Goal: Check status: Check status

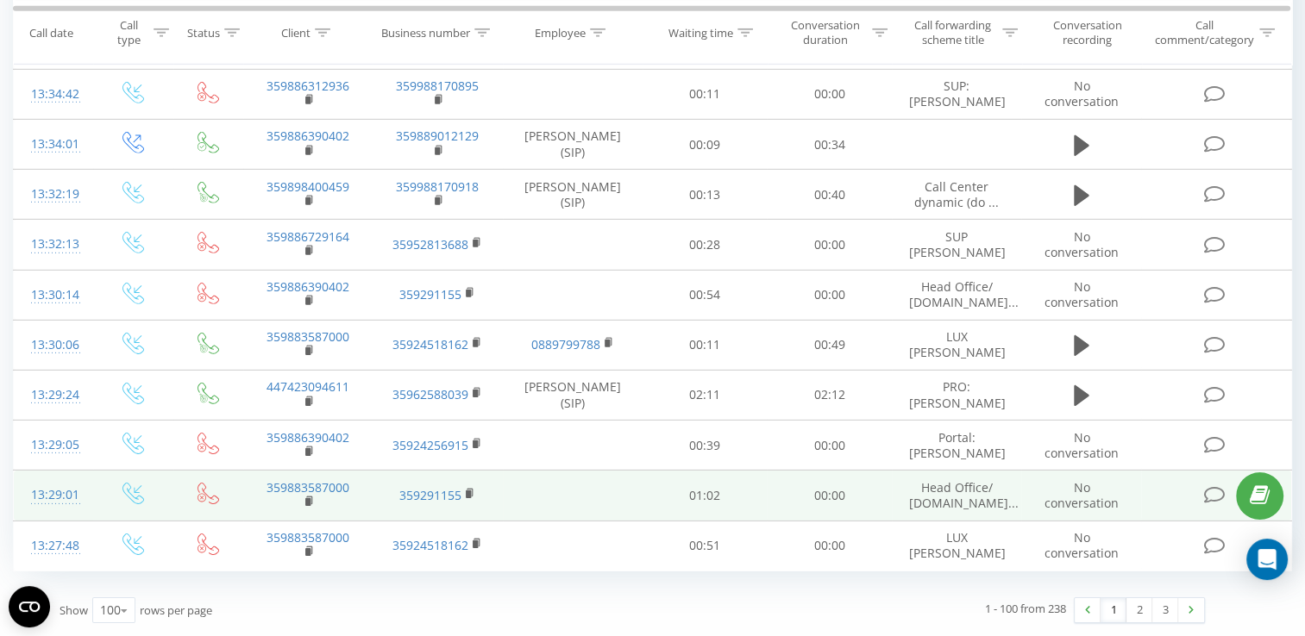
scroll to position [5409, 0]
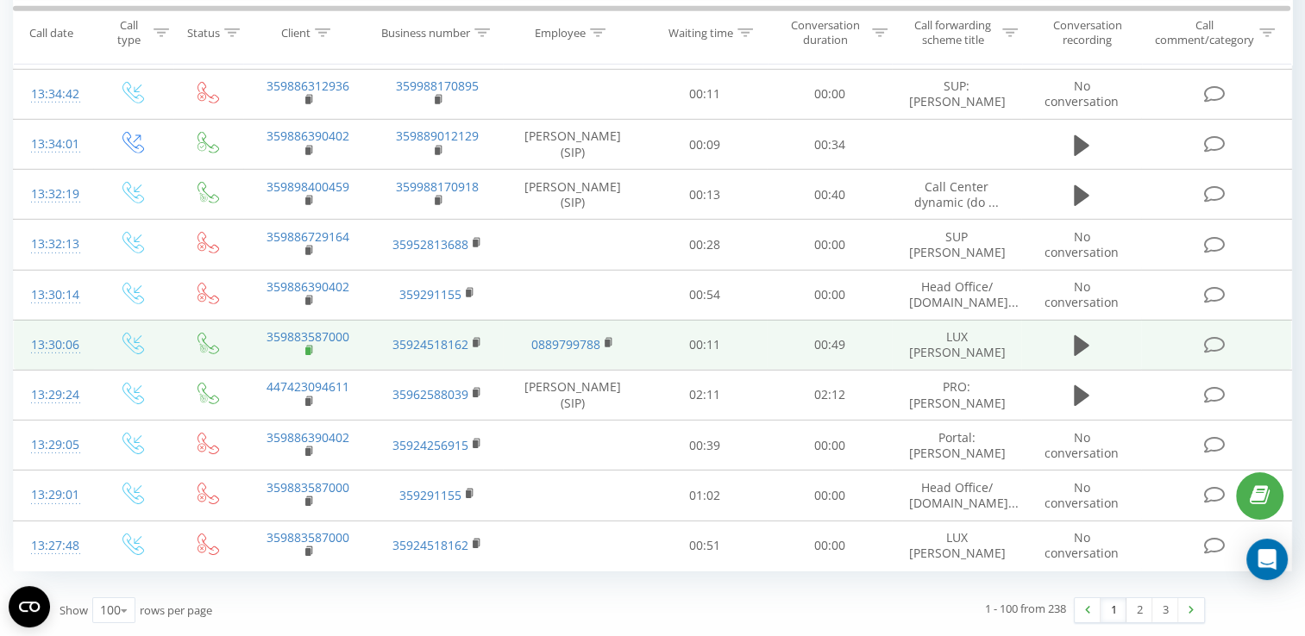
click at [307, 353] on rect at bounding box center [307, 352] width 5 height 8
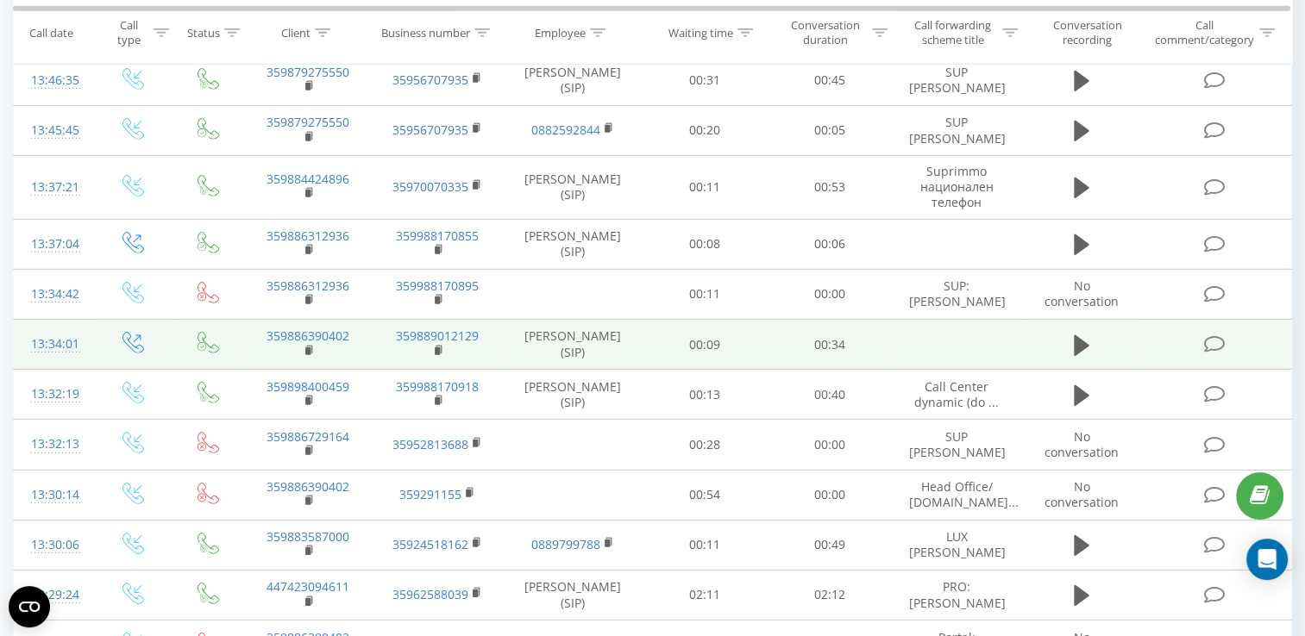
scroll to position [5151, 0]
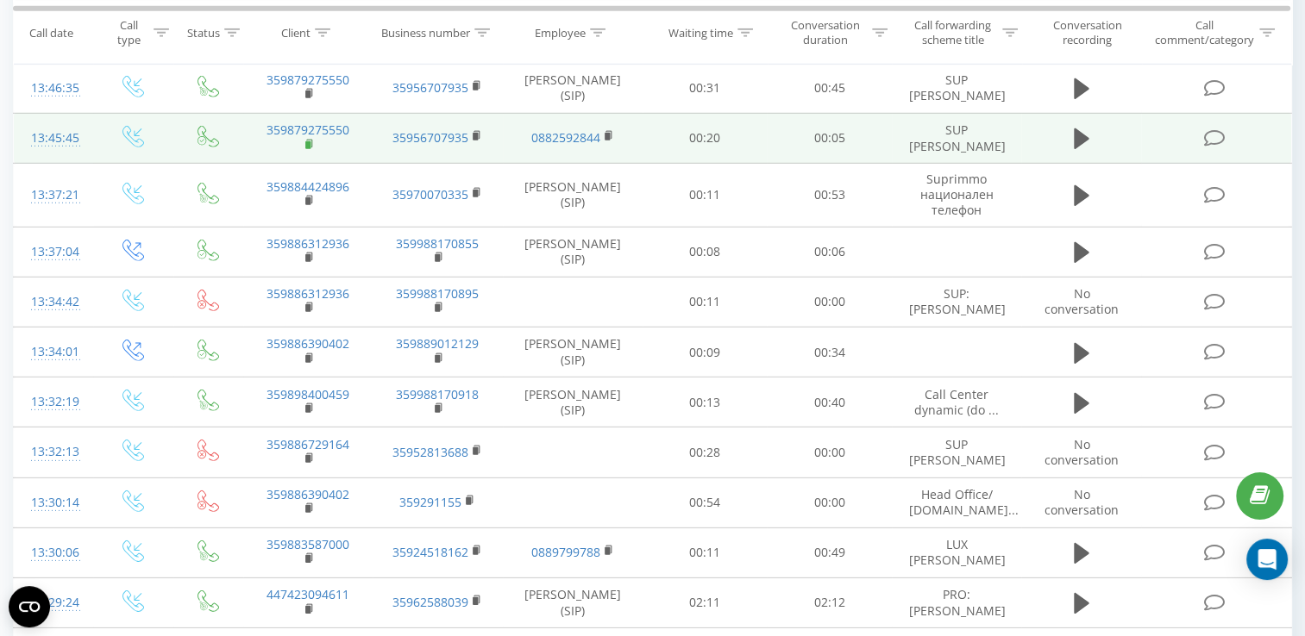
click at [309, 148] on rect at bounding box center [307, 145] width 5 height 8
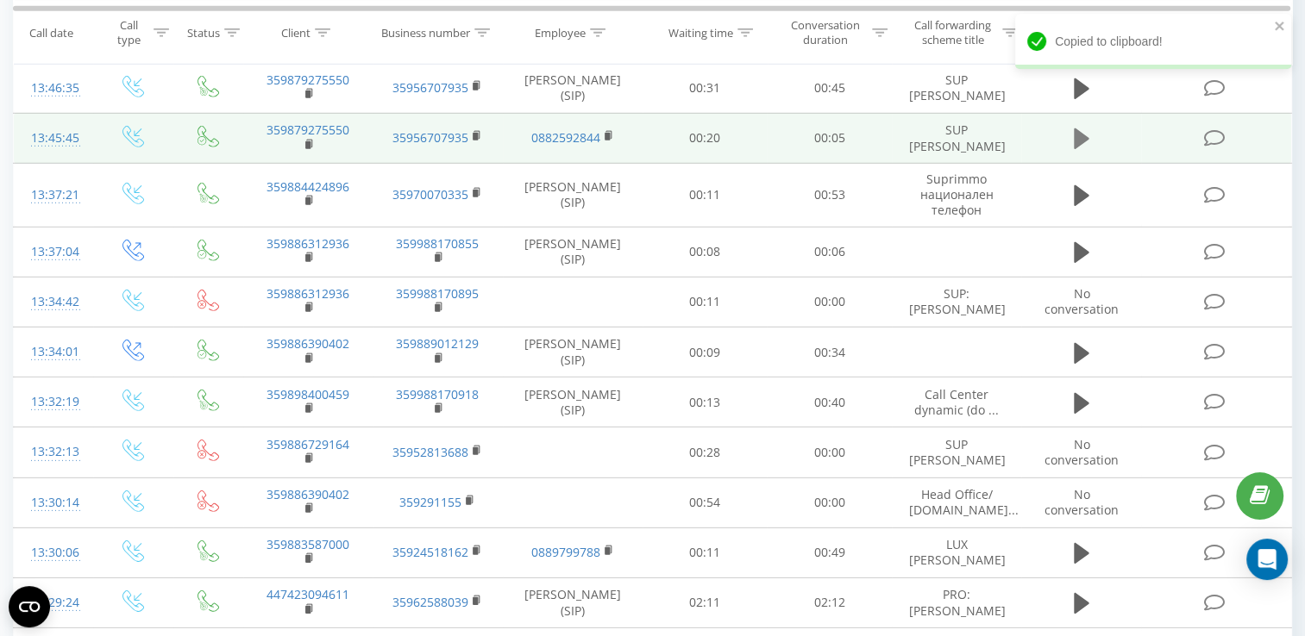
click at [1074, 149] on icon at bounding box center [1082, 139] width 16 height 21
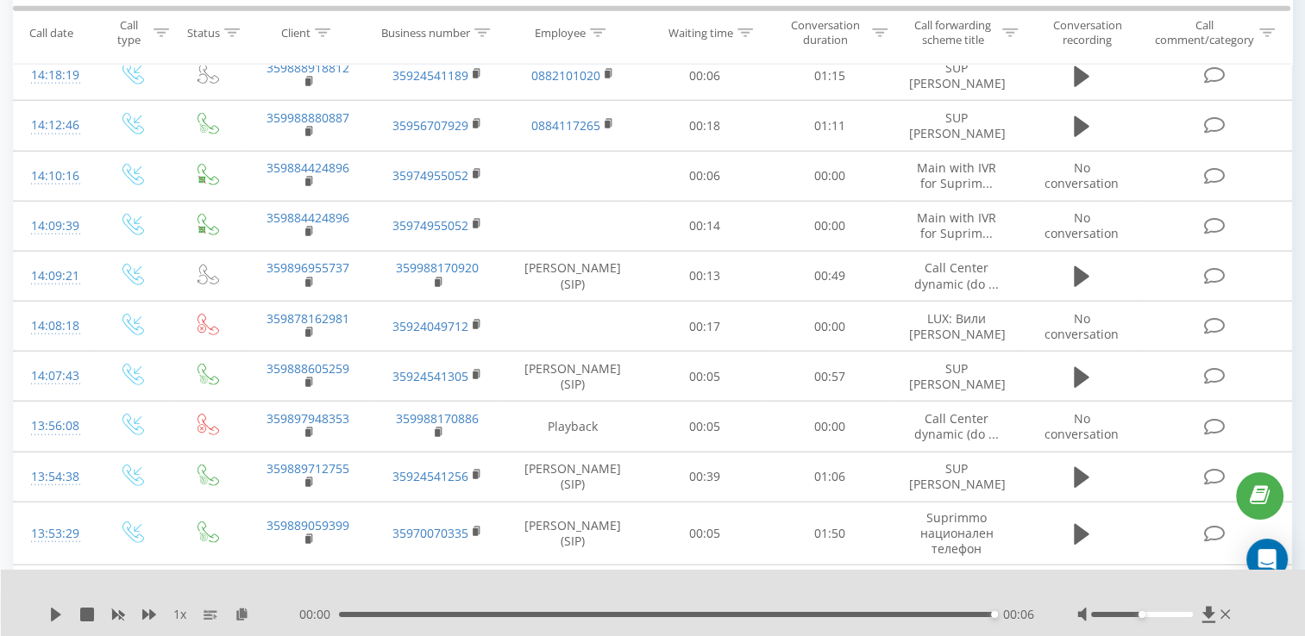
scroll to position [4288, 0]
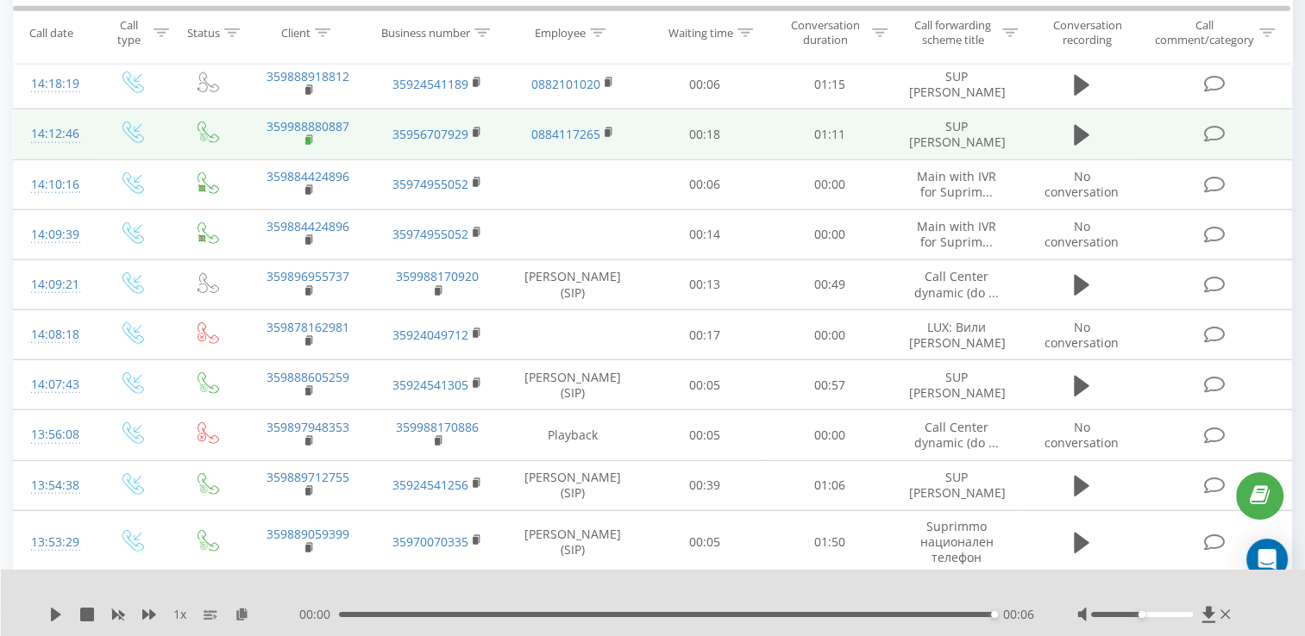
click at [307, 145] on rect at bounding box center [307, 141] width 5 height 8
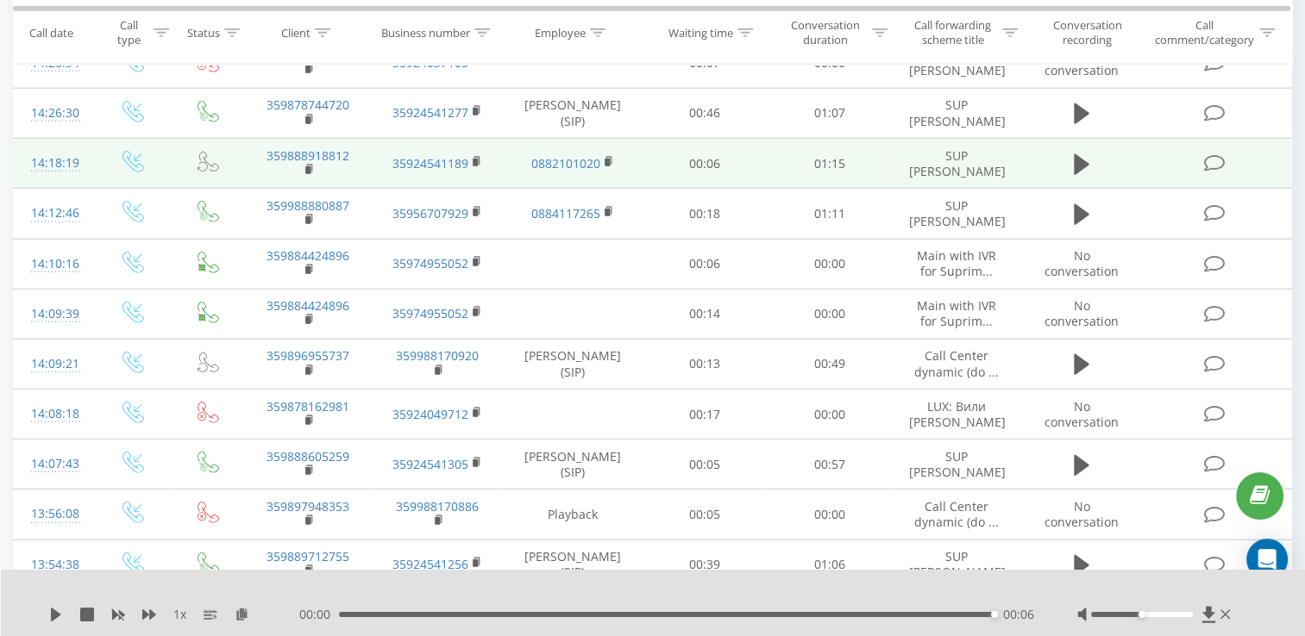
scroll to position [4202, 0]
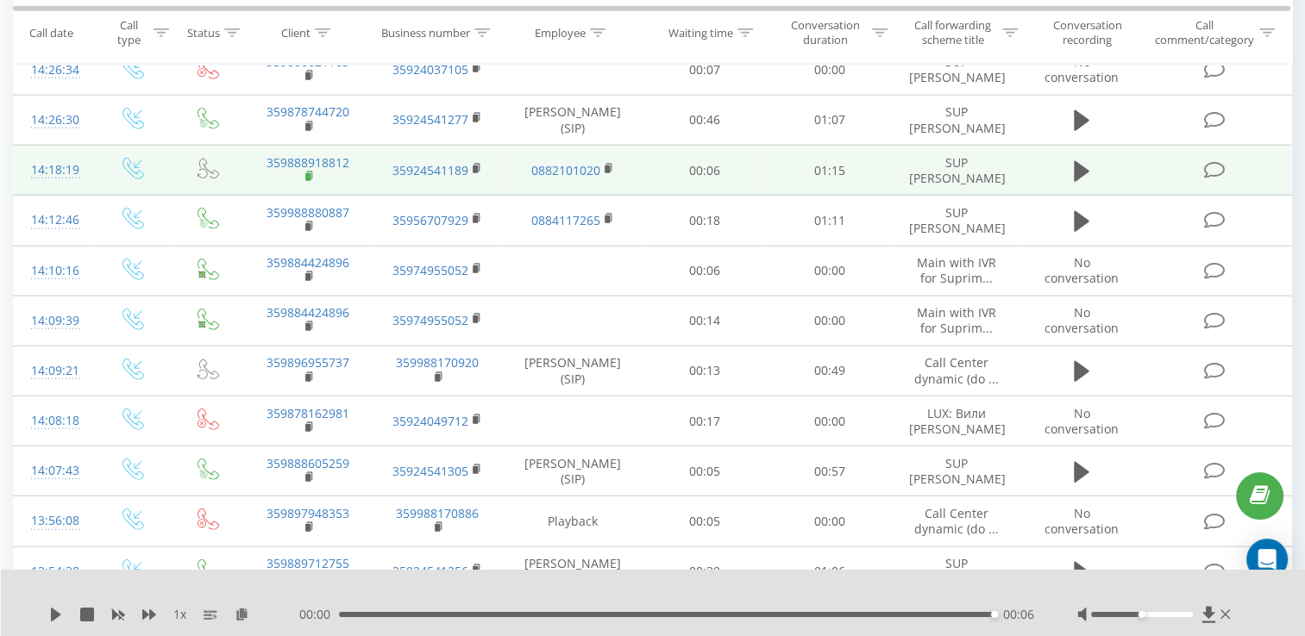
click at [307, 181] on rect at bounding box center [307, 177] width 5 height 8
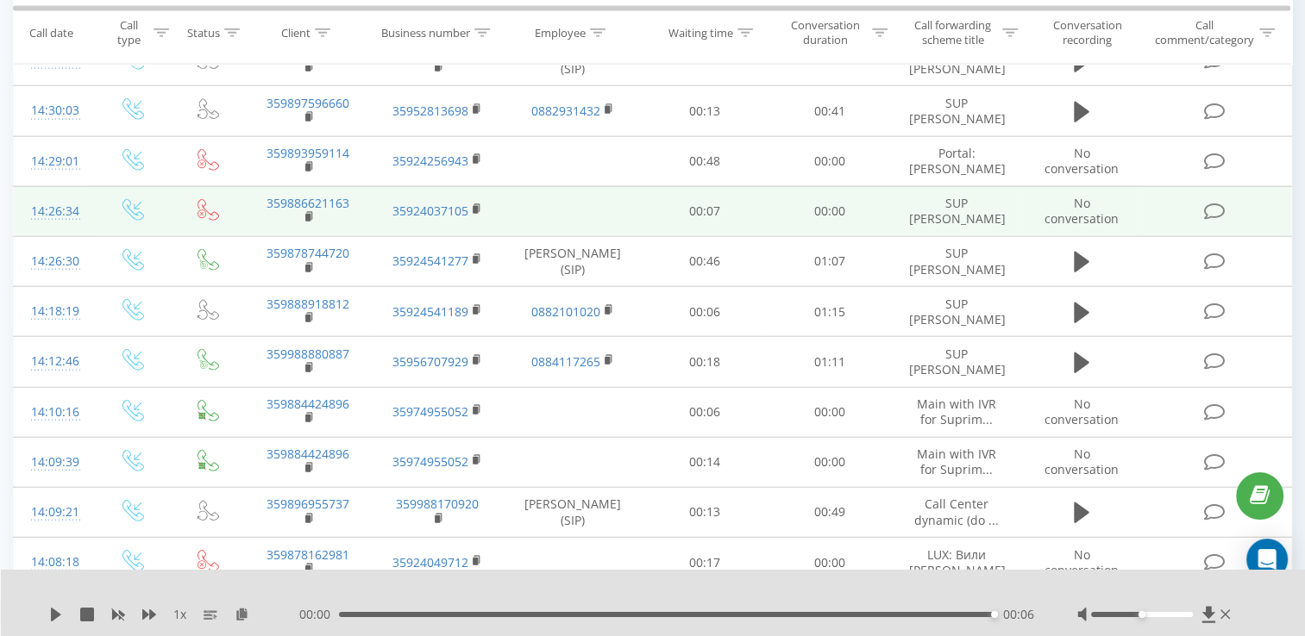
scroll to position [4029, 0]
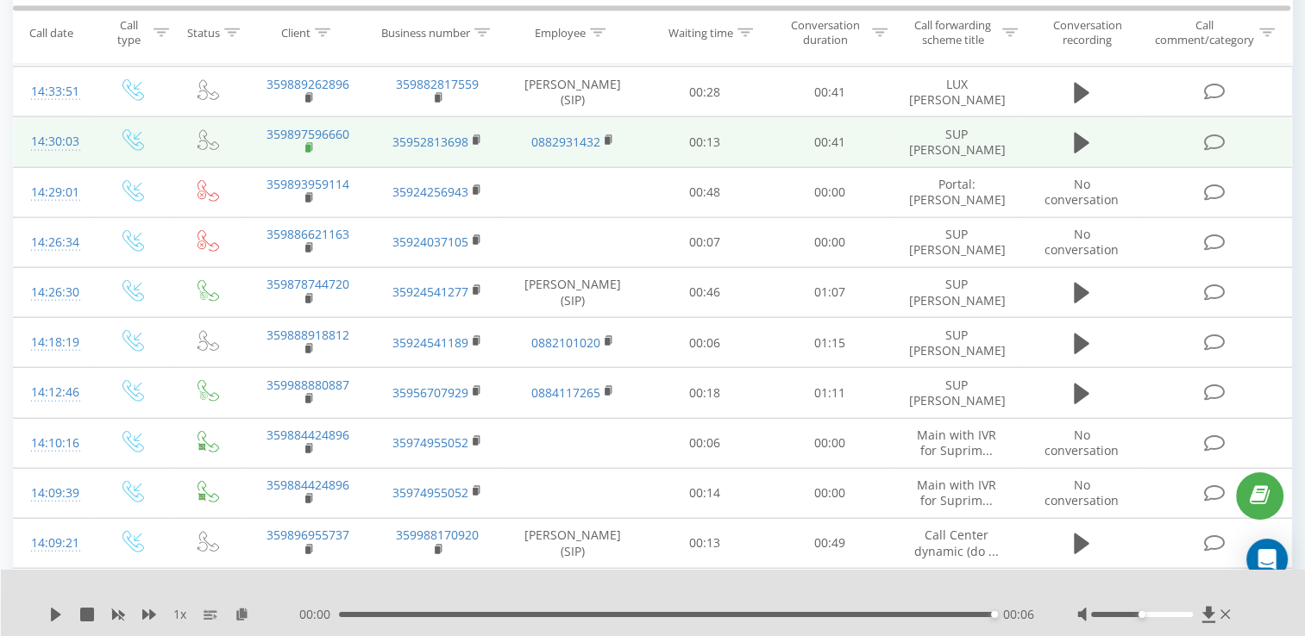
click at [307, 153] on rect at bounding box center [307, 149] width 5 height 8
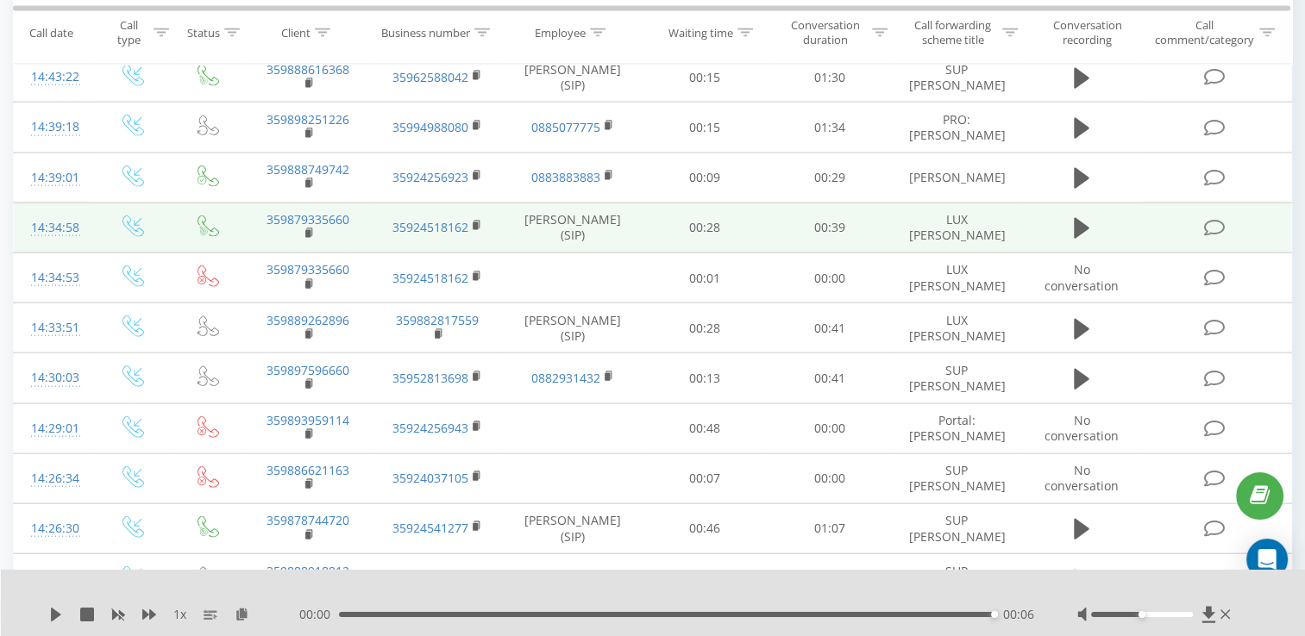
scroll to position [3771, 0]
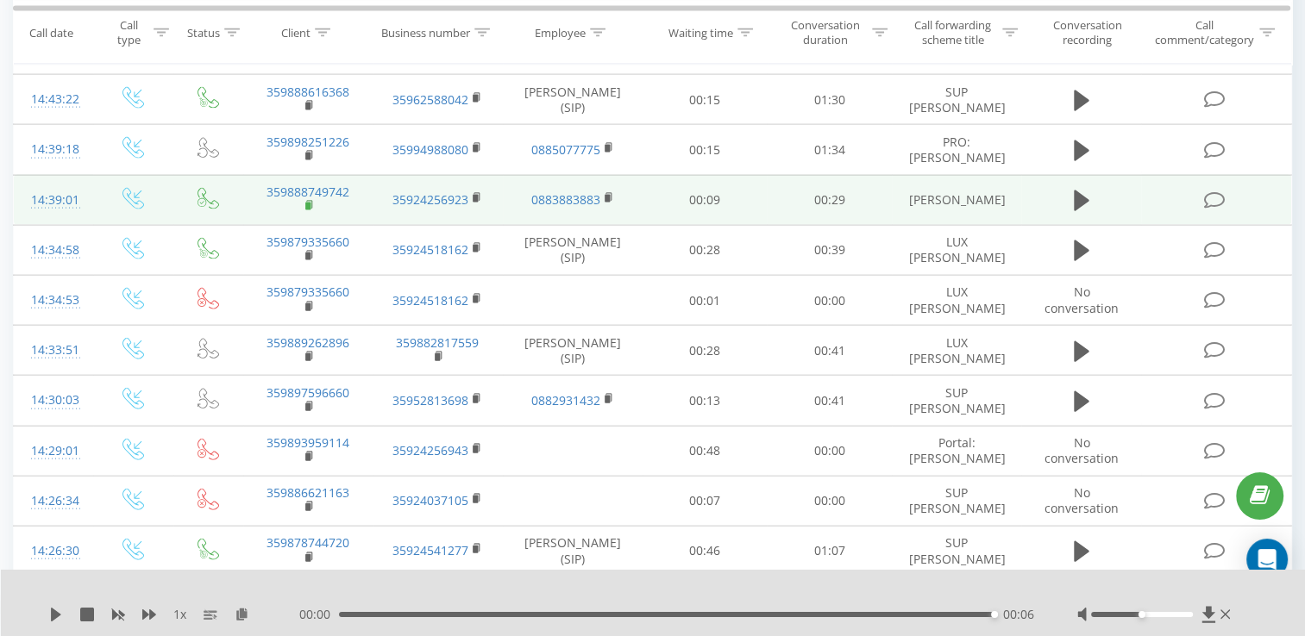
click at [307, 210] on rect at bounding box center [307, 207] width 5 height 8
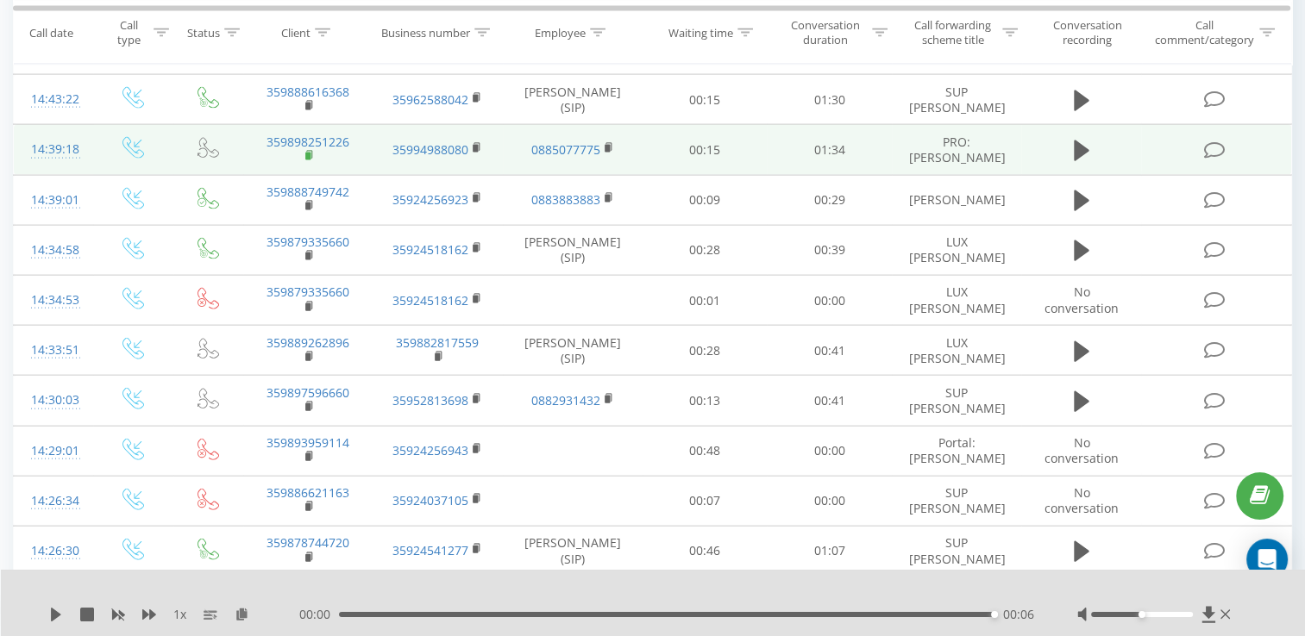
click at [307, 160] on rect at bounding box center [307, 157] width 5 height 8
click at [1084, 163] on icon at bounding box center [1082, 151] width 16 height 24
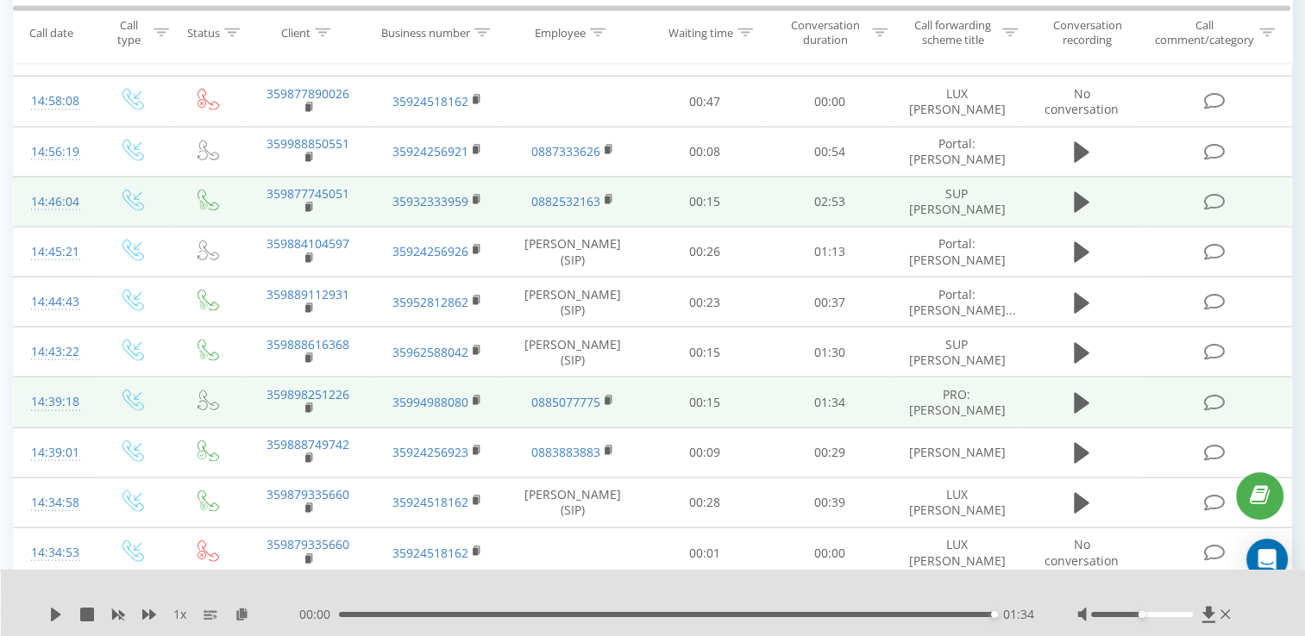
scroll to position [3512, 0]
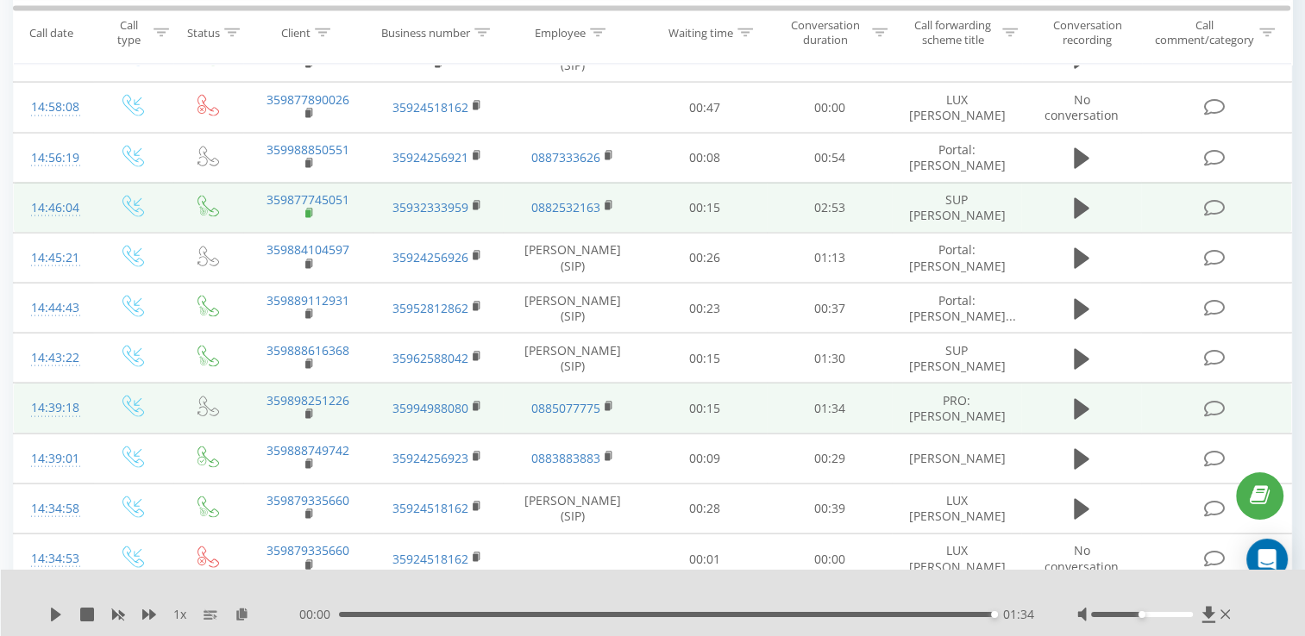
click at [307, 218] on rect at bounding box center [307, 214] width 5 height 8
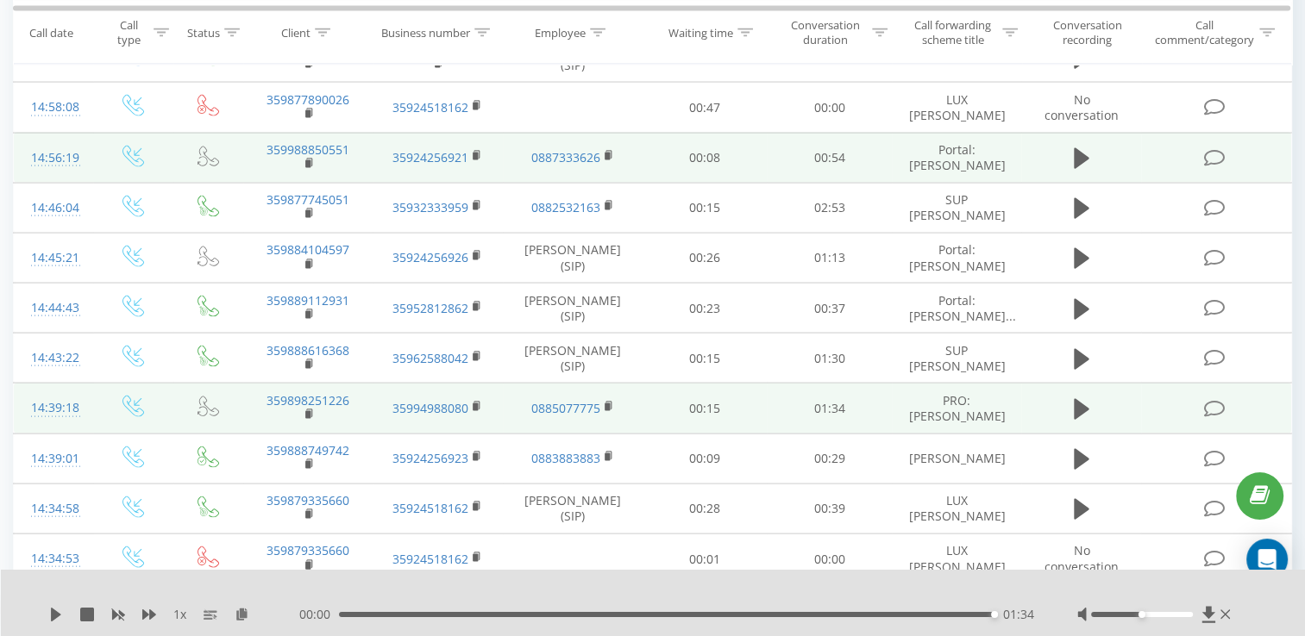
scroll to position [3426, 0]
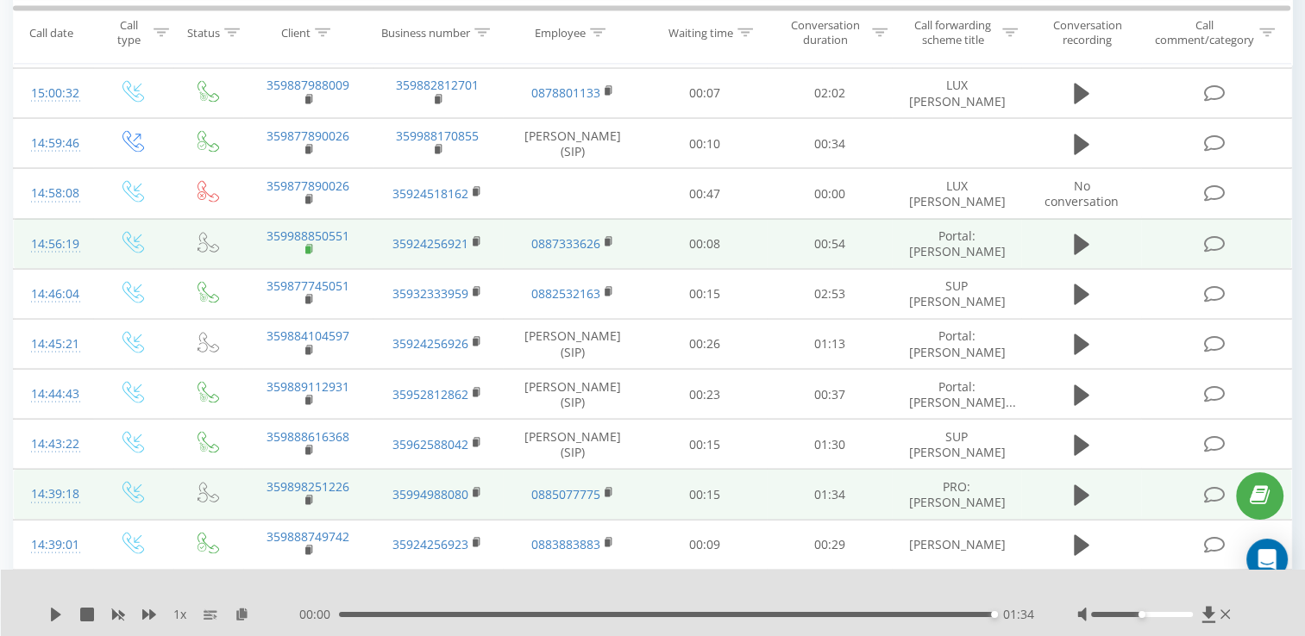
click at [306, 254] on rect at bounding box center [307, 251] width 5 height 8
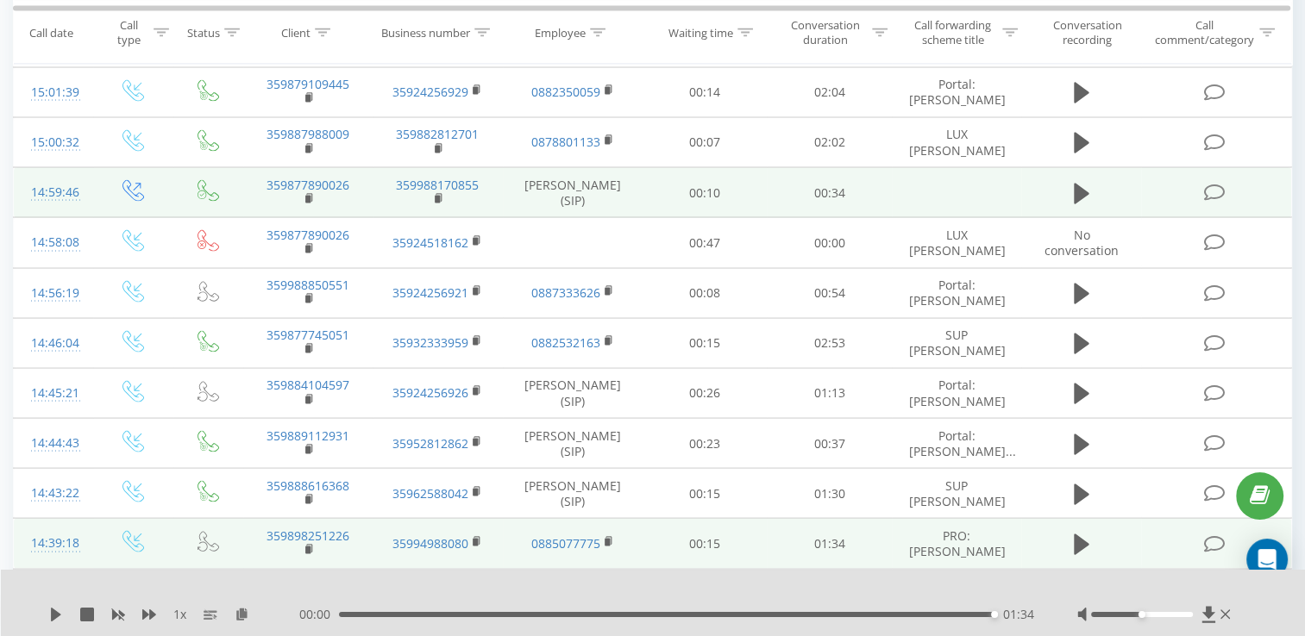
scroll to position [3339, 0]
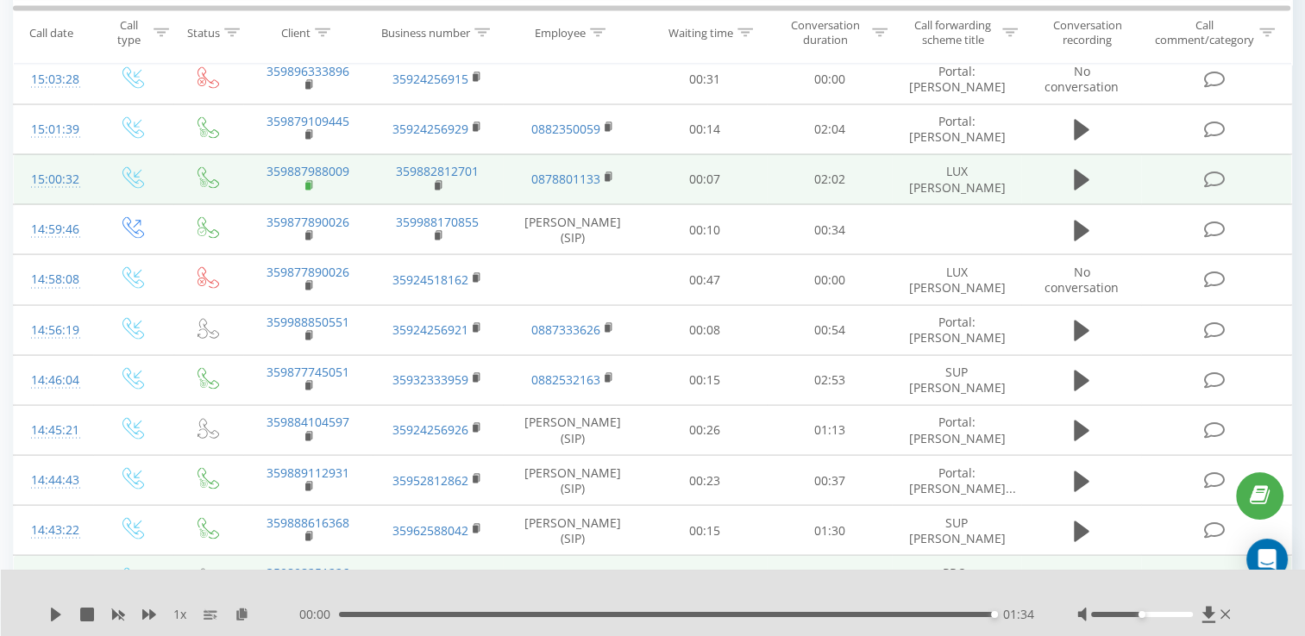
click at [308, 191] on rect at bounding box center [307, 187] width 5 height 8
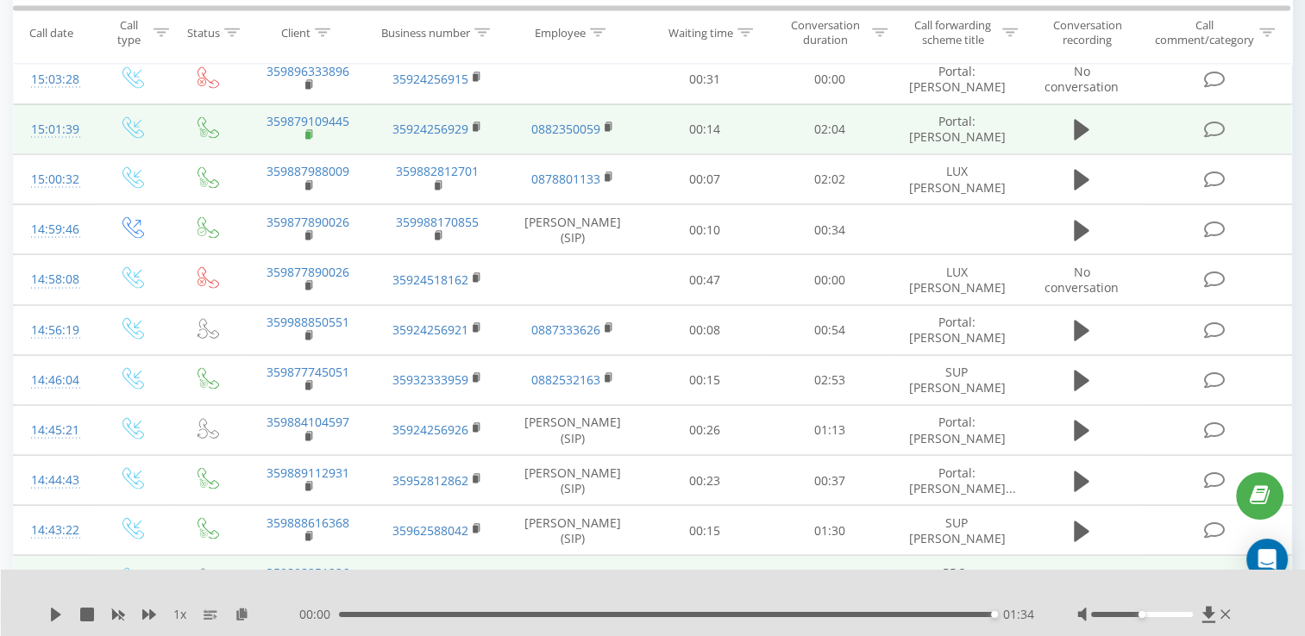
click at [307, 140] on rect at bounding box center [307, 136] width 5 height 8
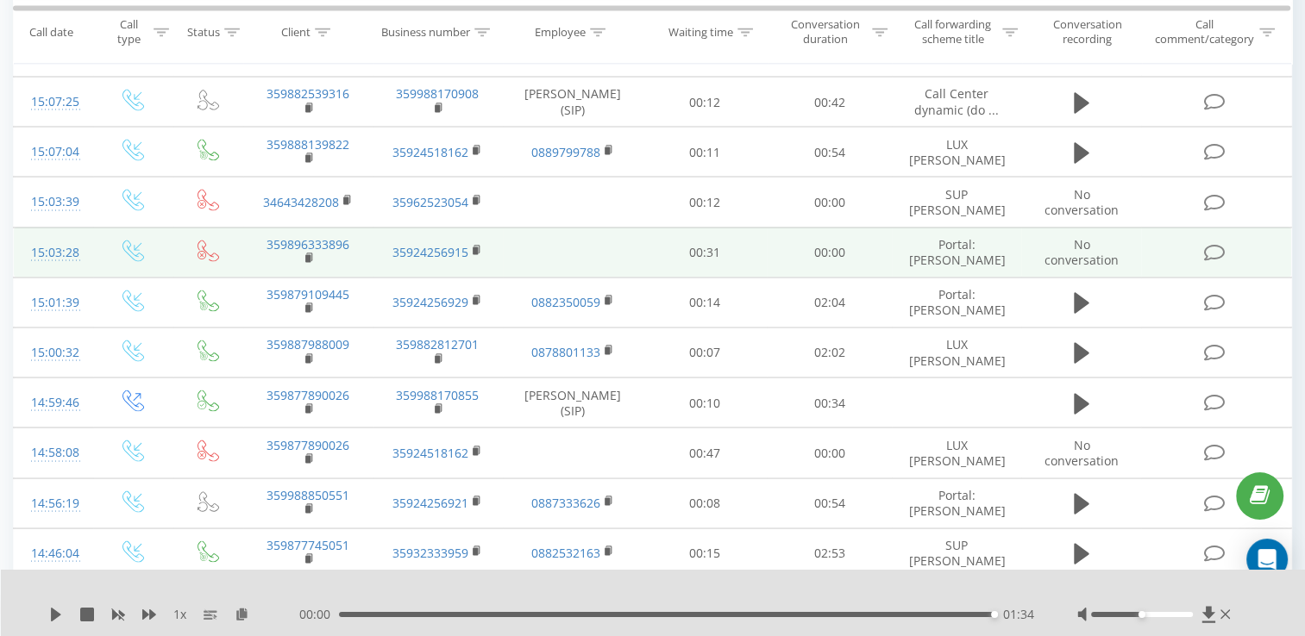
scroll to position [3081, 0]
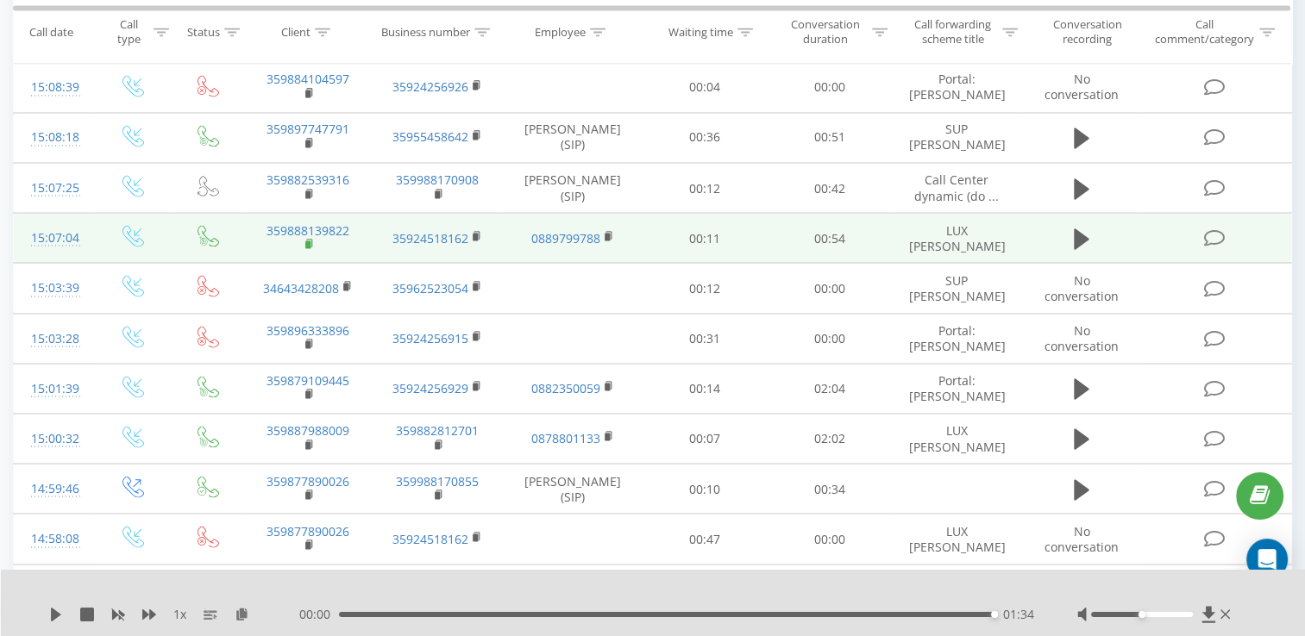
click at [309, 248] on rect at bounding box center [307, 245] width 5 height 8
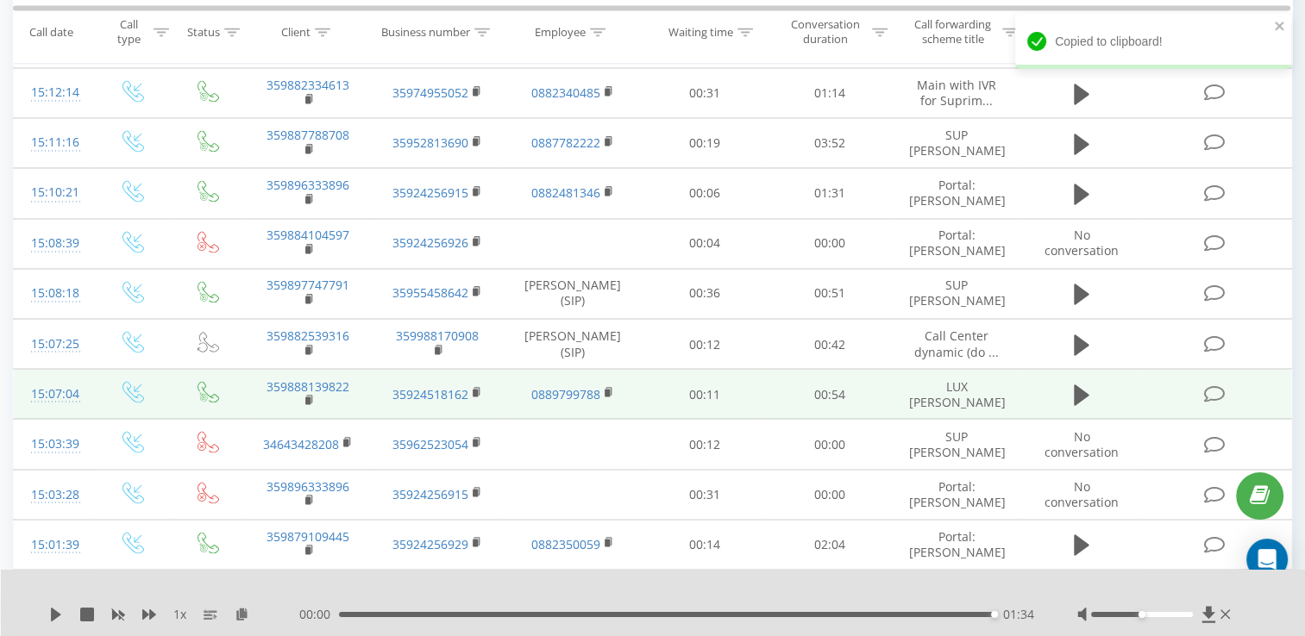
scroll to position [2908, 0]
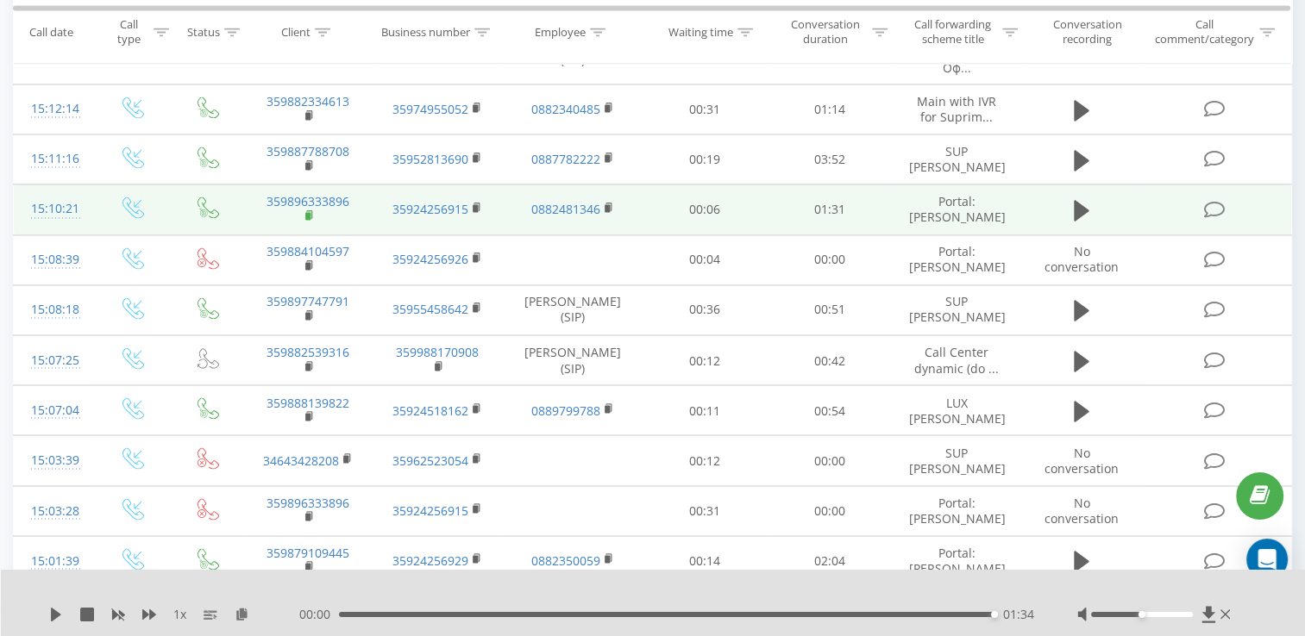
click at [306, 220] on rect at bounding box center [307, 216] width 5 height 8
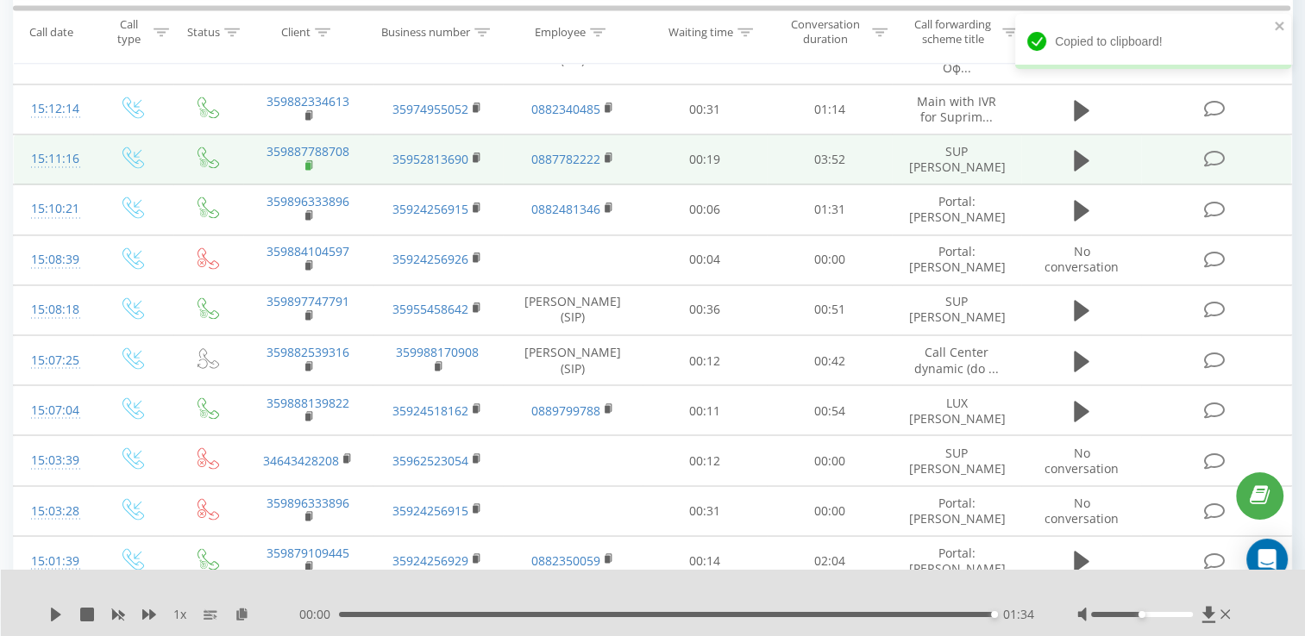
click at [308, 170] on rect at bounding box center [307, 166] width 5 height 8
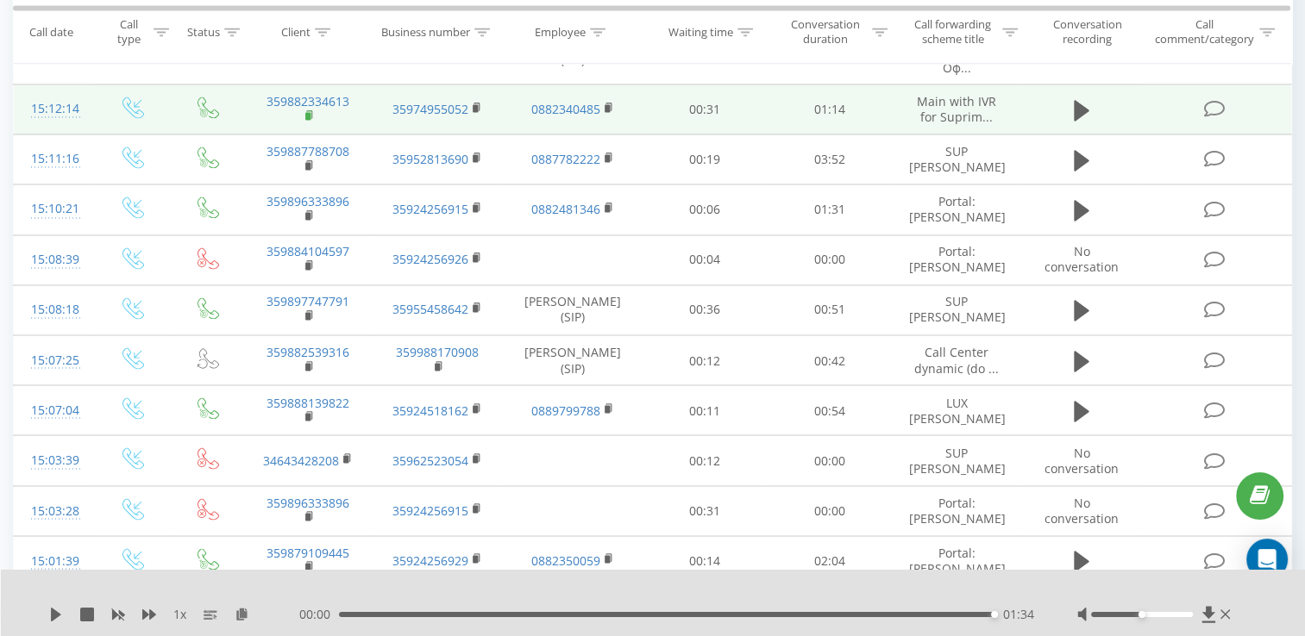
click at [306, 120] on rect at bounding box center [307, 116] width 5 height 8
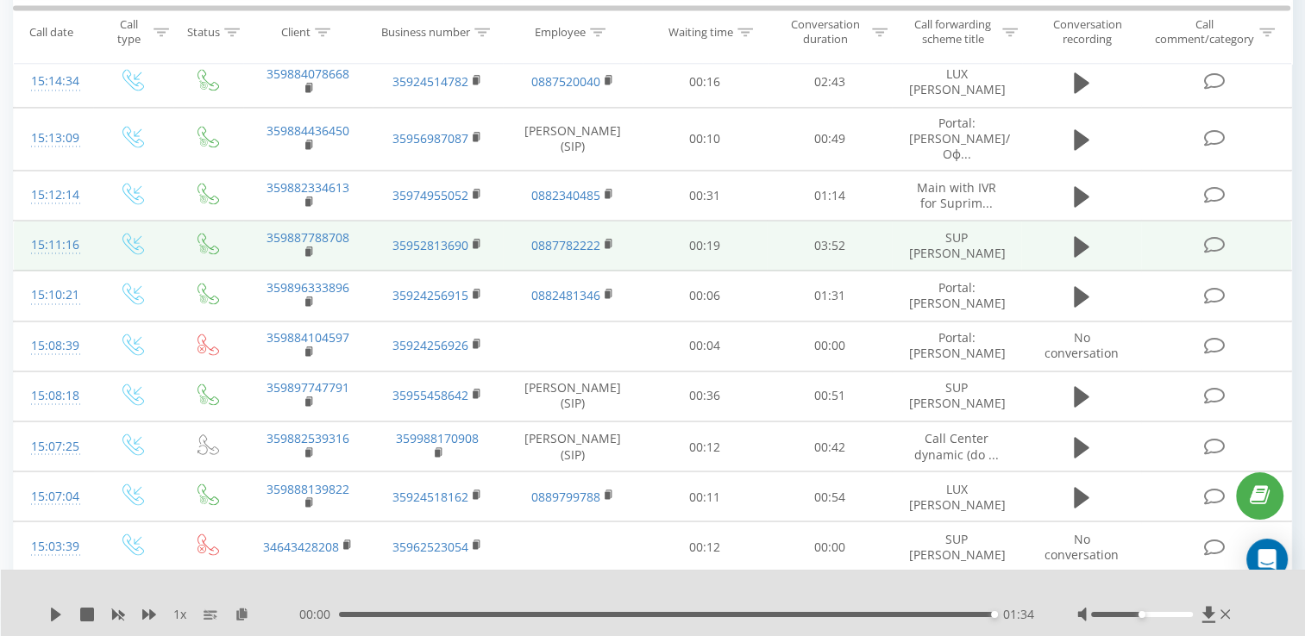
scroll to position [2736, 0]
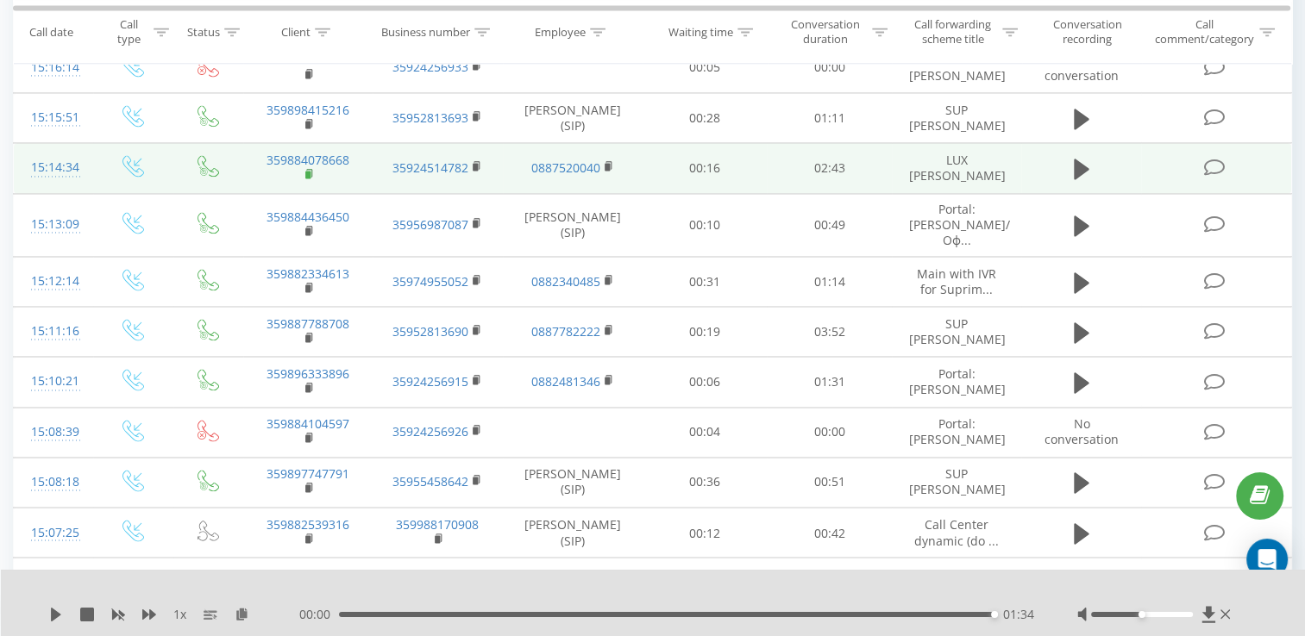
click at [307, 179] on rect at bounding box center [307, 175] width 5 height 8
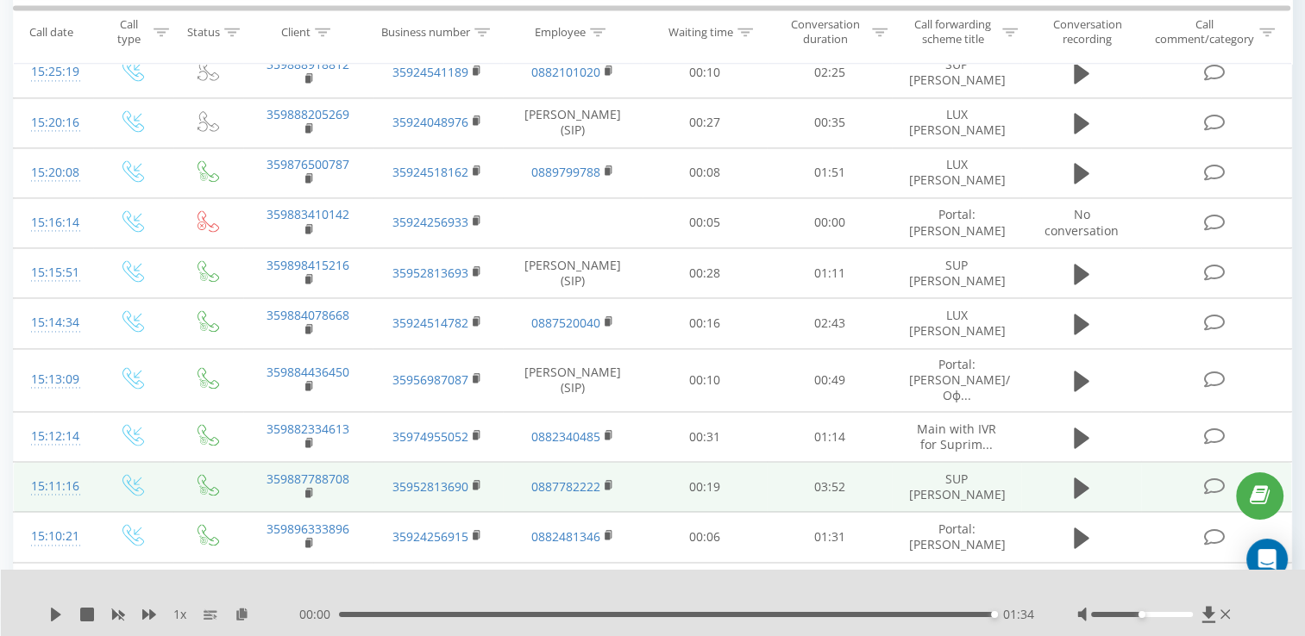
scroll to position [2563, 0]
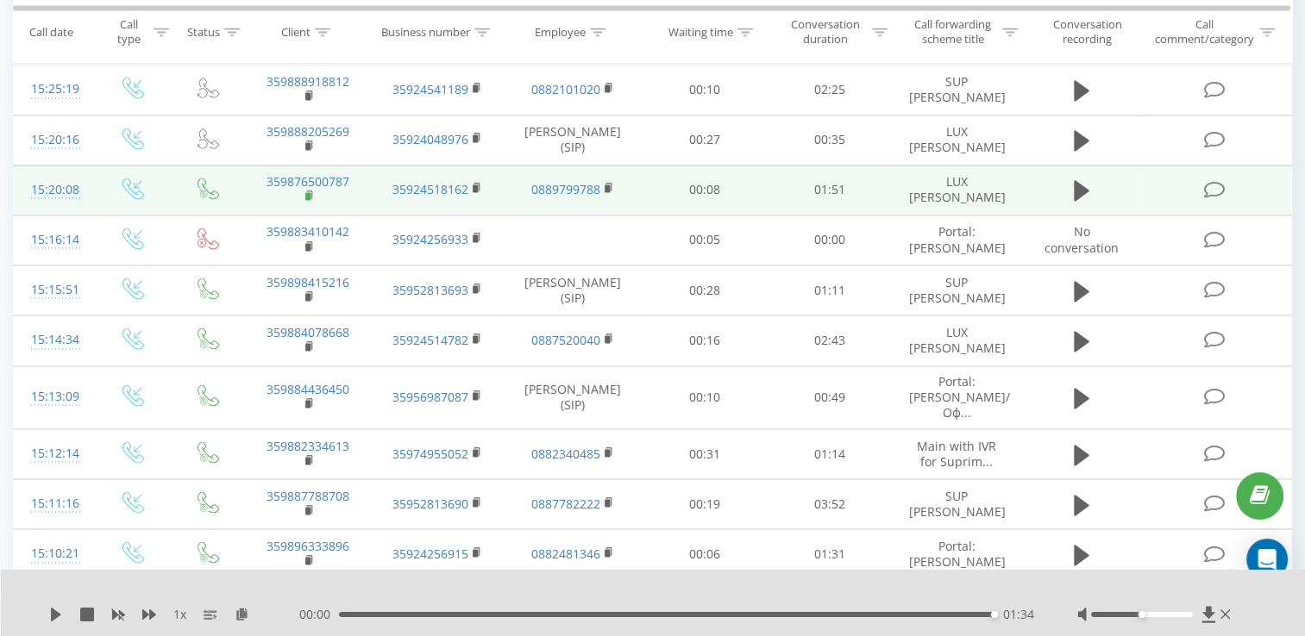
click at [307, 200] on rect at bounding box center [307, 196] width 5 height 8
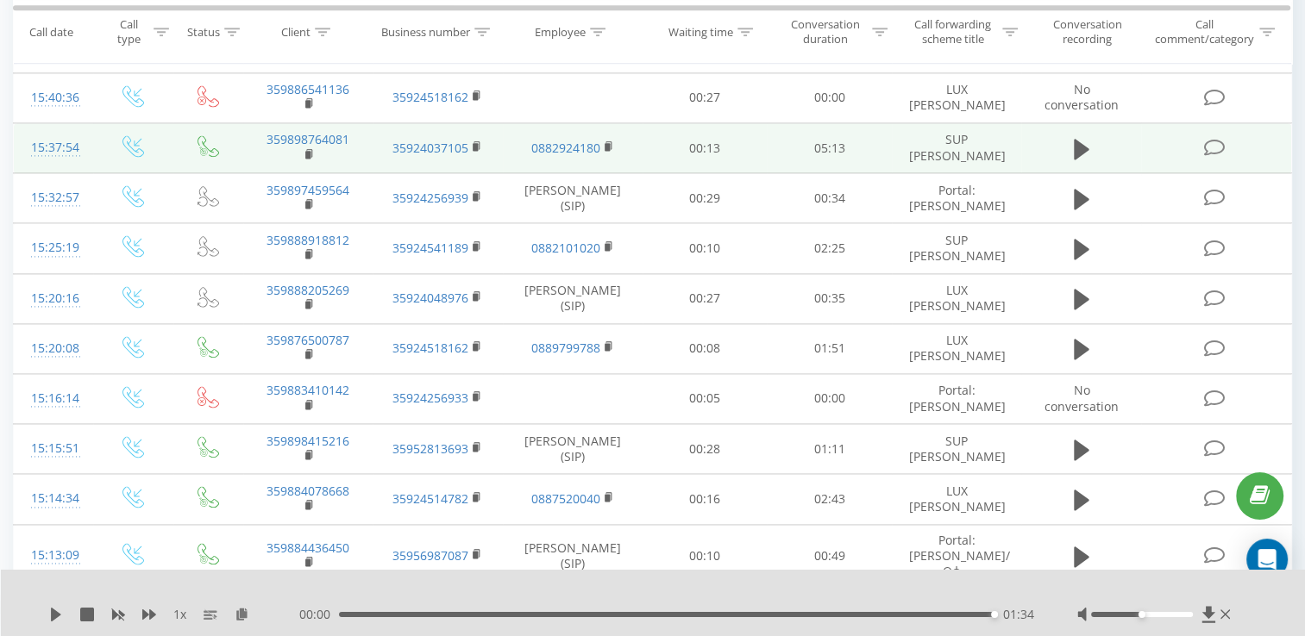
scroll to position [2391, 0]
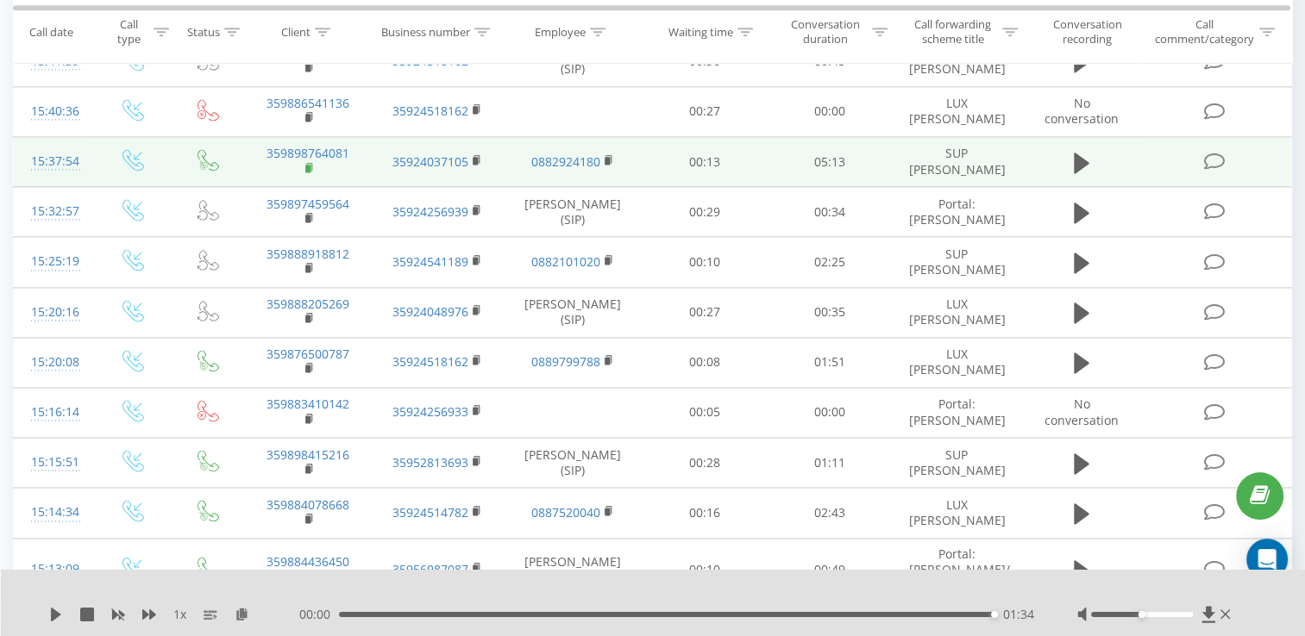
click at [307, 172] on rect at bounding box center [307, 169] width 5 height 8
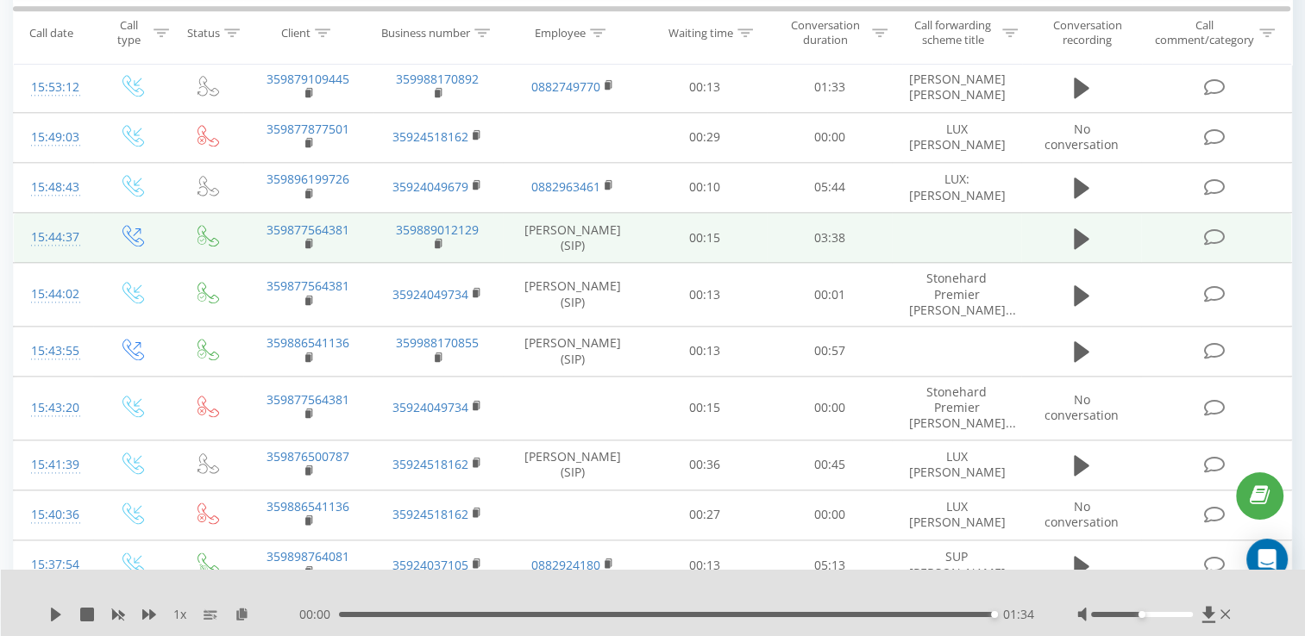
scroll to position [1959, 0]
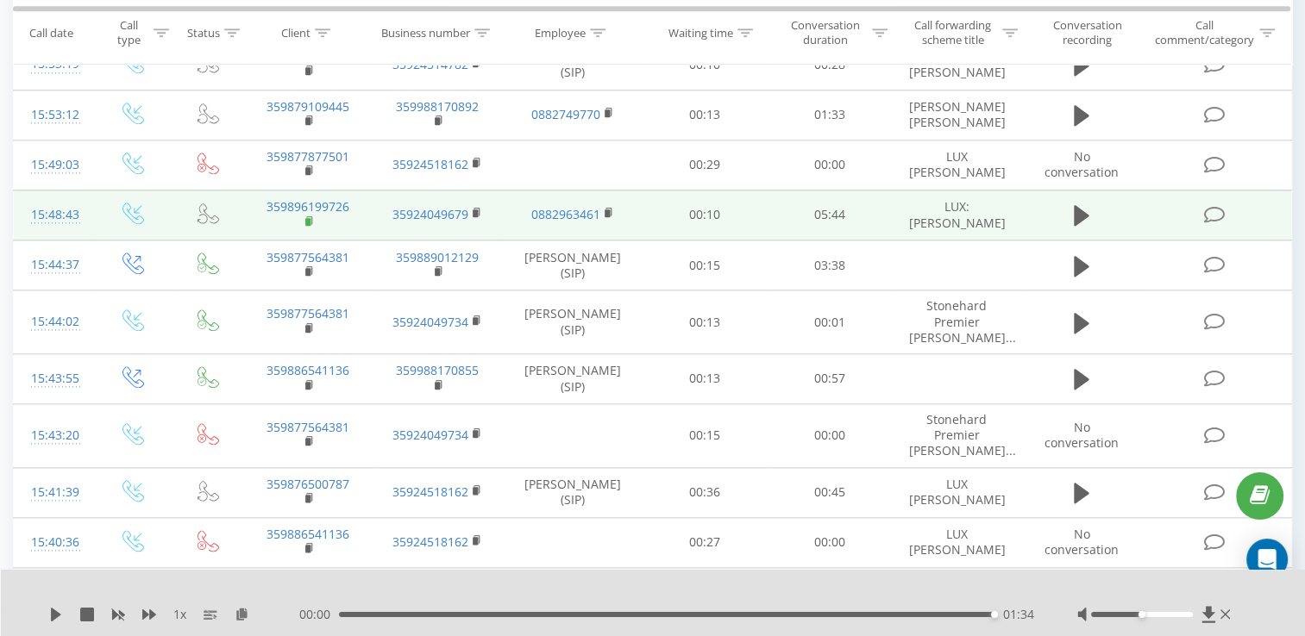
click at [308, 226] on rect at bounding box center [307, 222] width 5 height 8
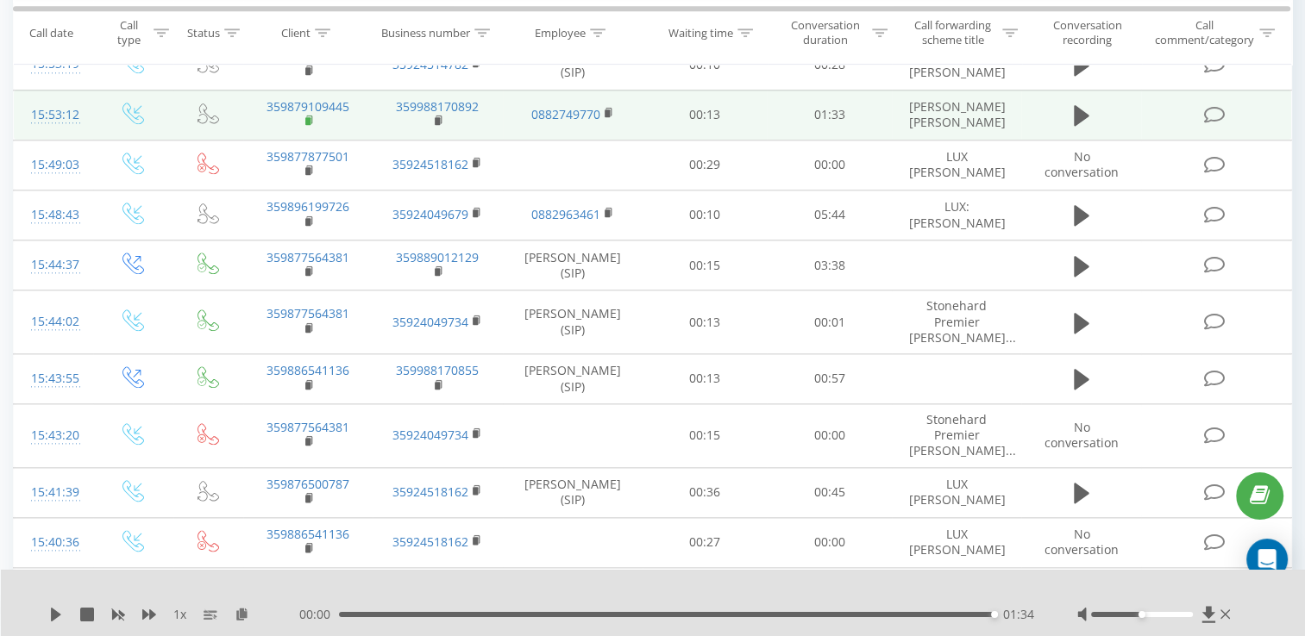
click at [307, 125] on rect at bounding box center [307, 121] width 5 height 8
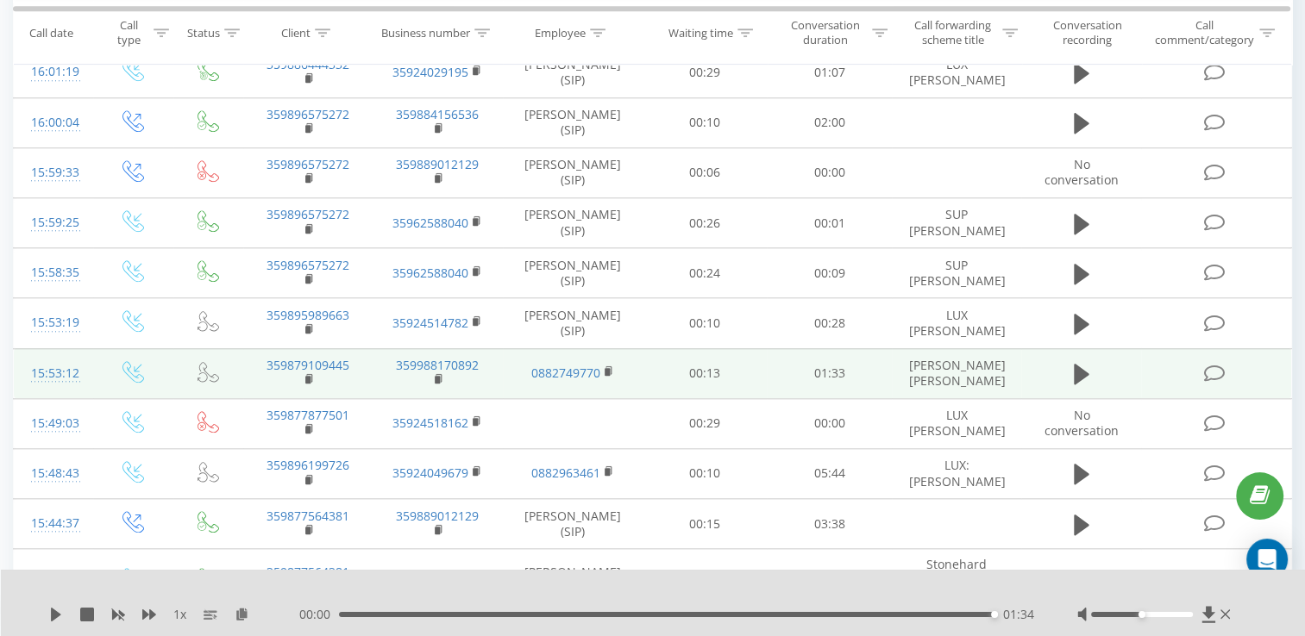
scroll to position [1528, 0]
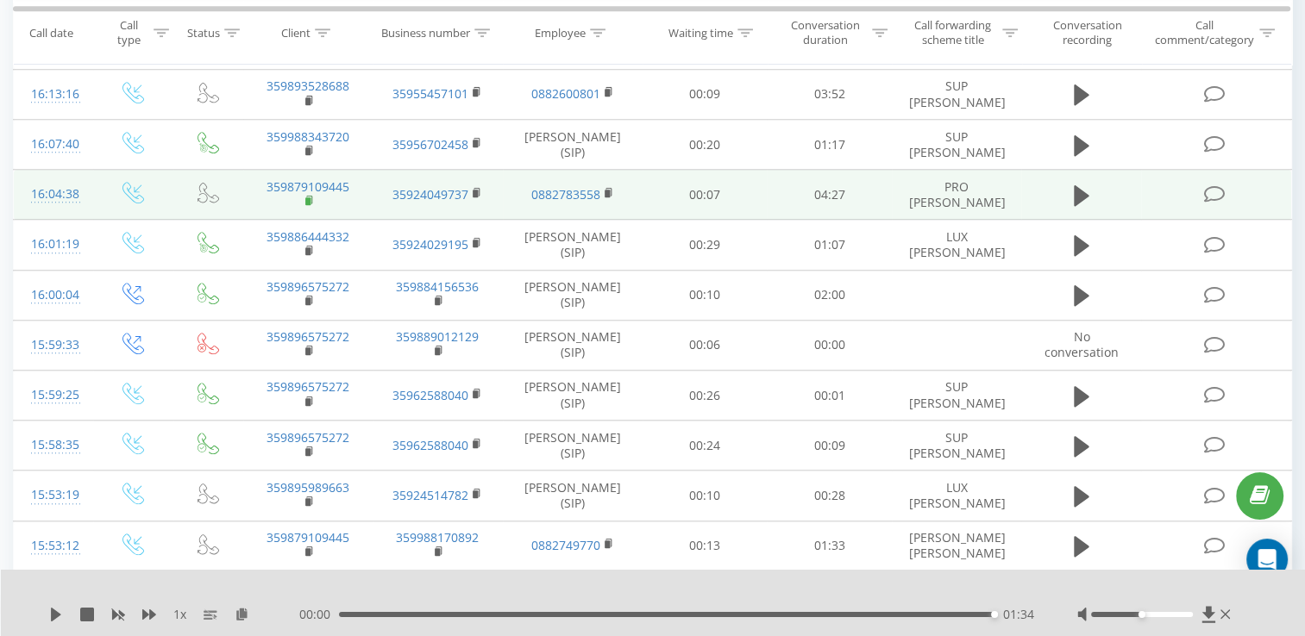
click at [305, 205] on rect at bounding box center [307, 202] width 5 height 8
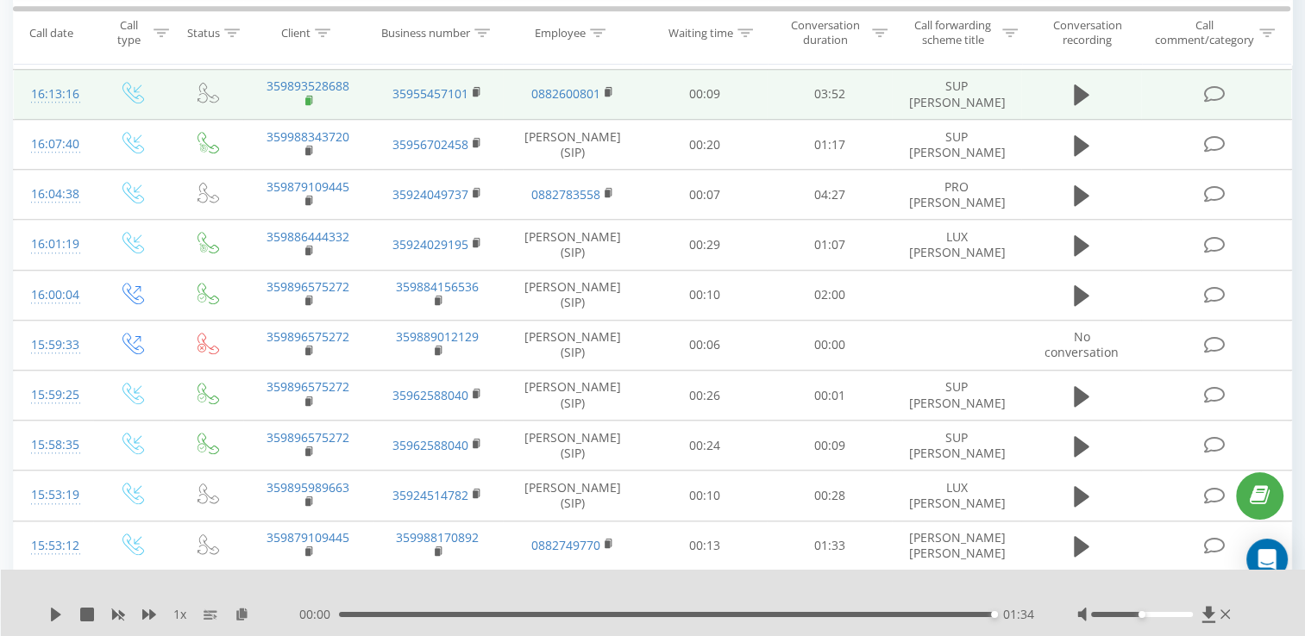
click at [310, 104] on rect at bounding box center [307, 101] width 5 height 8
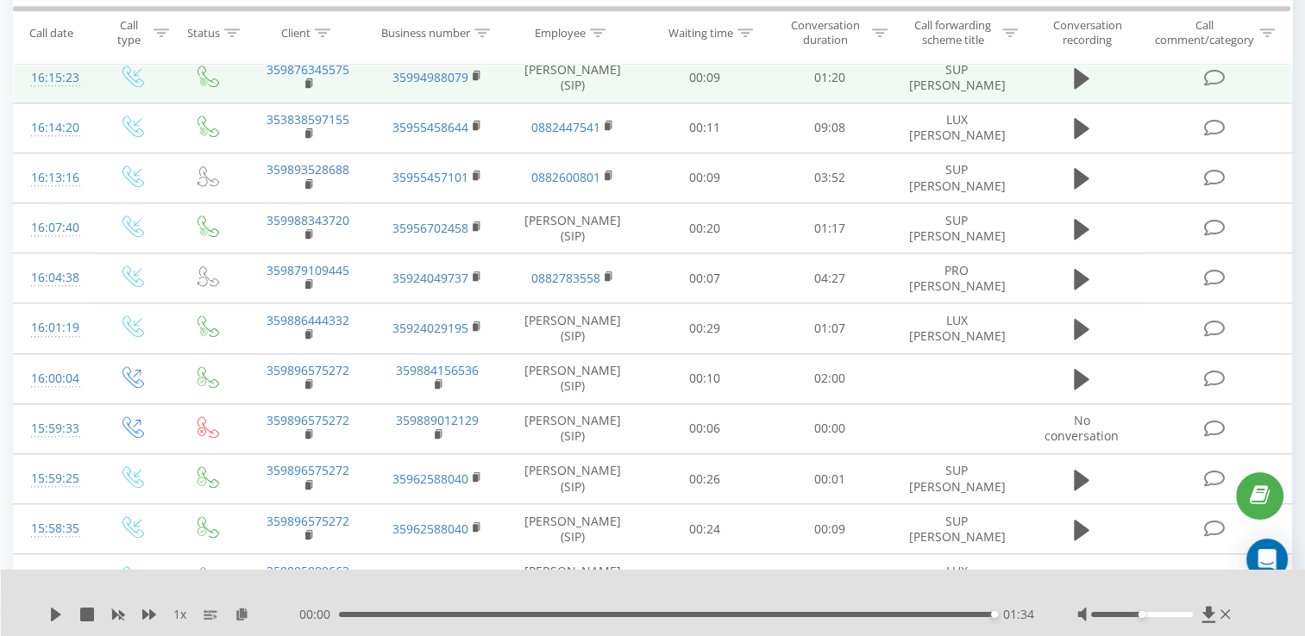
scroll to position [1356, 0]
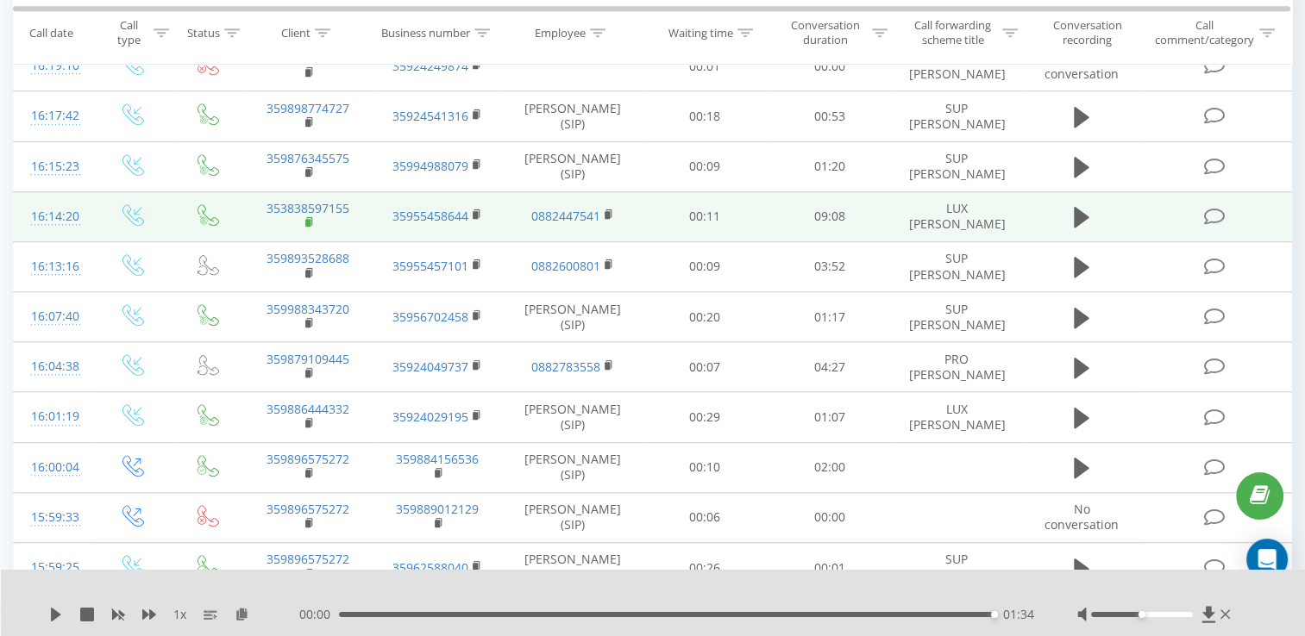
click at [309, 227] on rect at bounding box center [307, 223] width 5 height 8
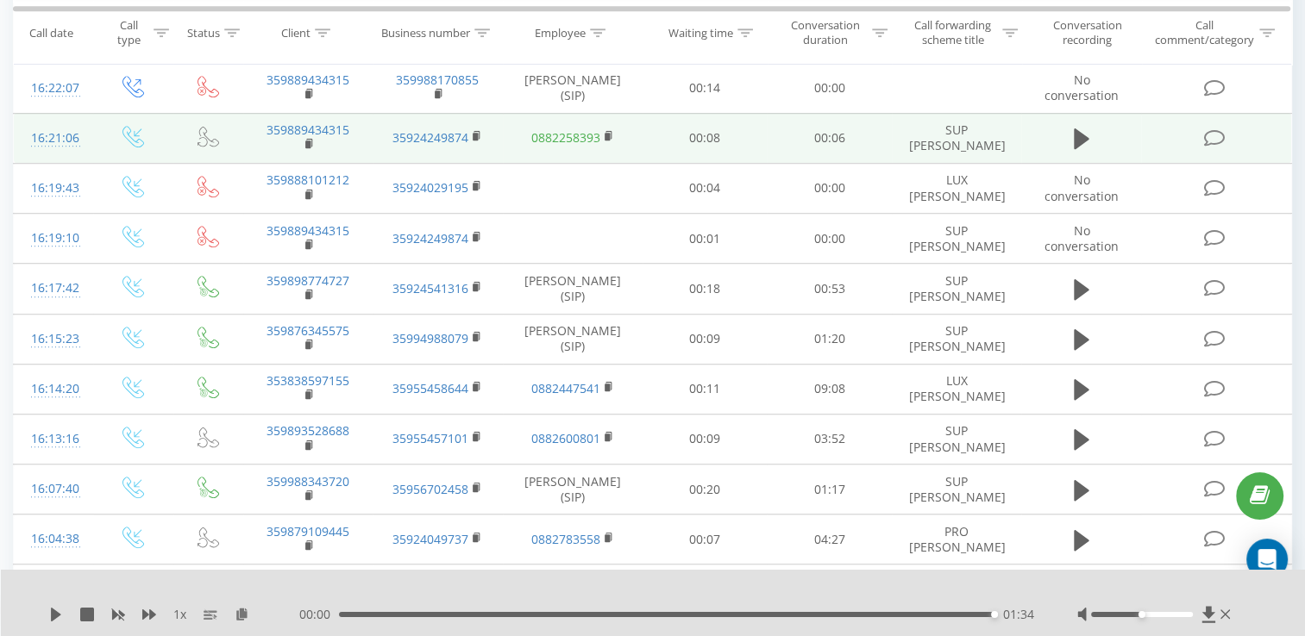
scroll to position [1097, 0]
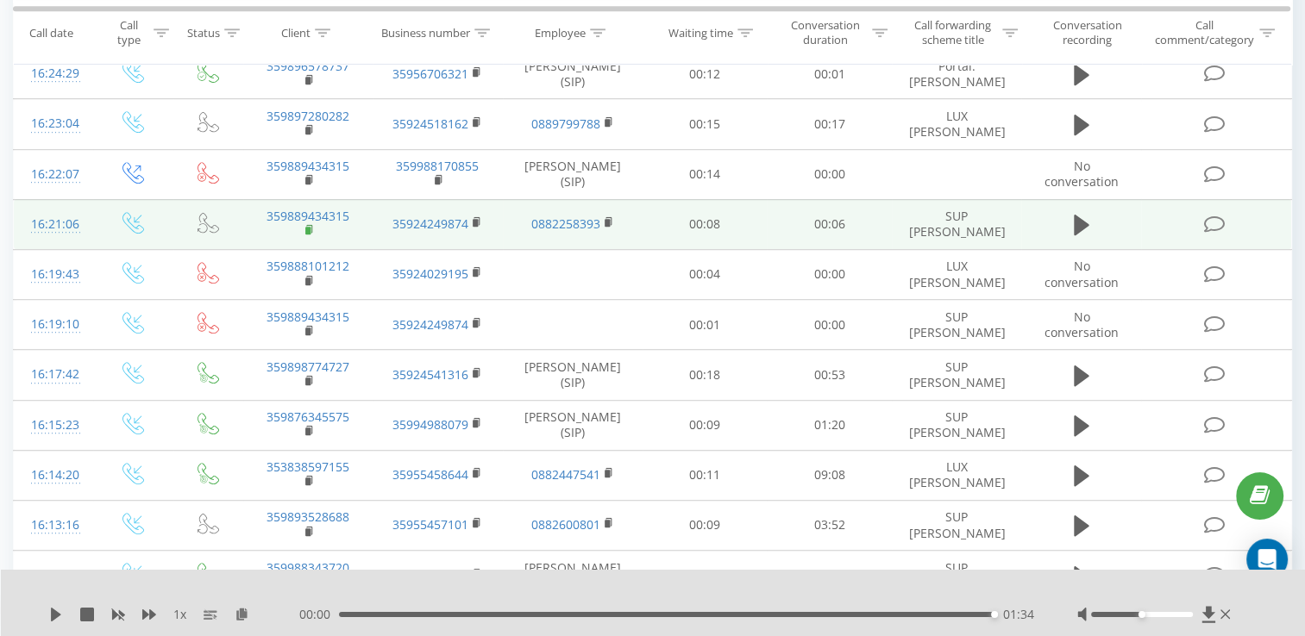
click at [307, 235] on rect at bounding box center [307, 231] width 5 height 8
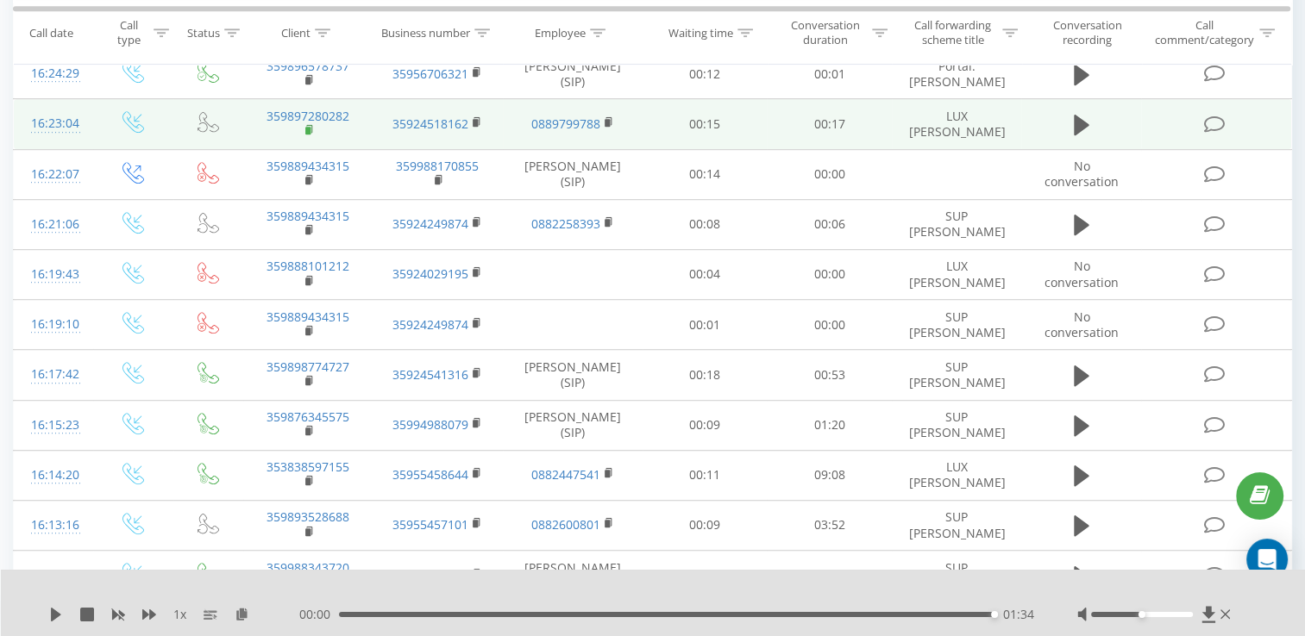
click at [310, 135] on rect at bounding box center [307, 131] width 5 height 8
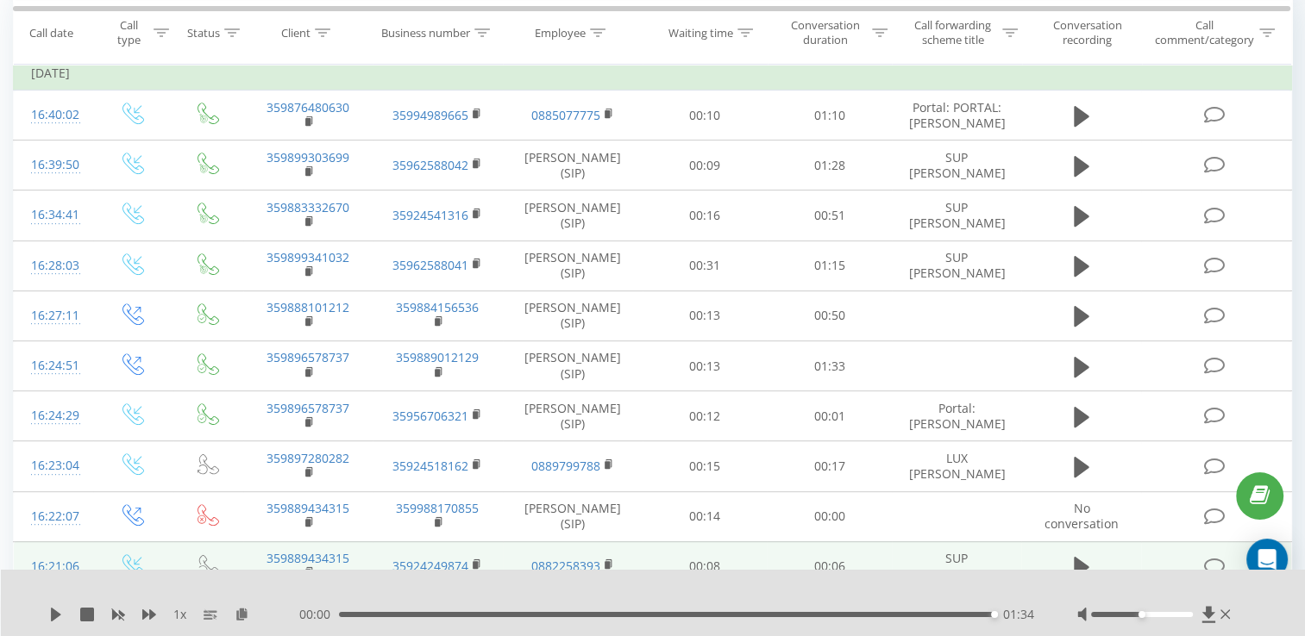
scroll to position [752, 0]
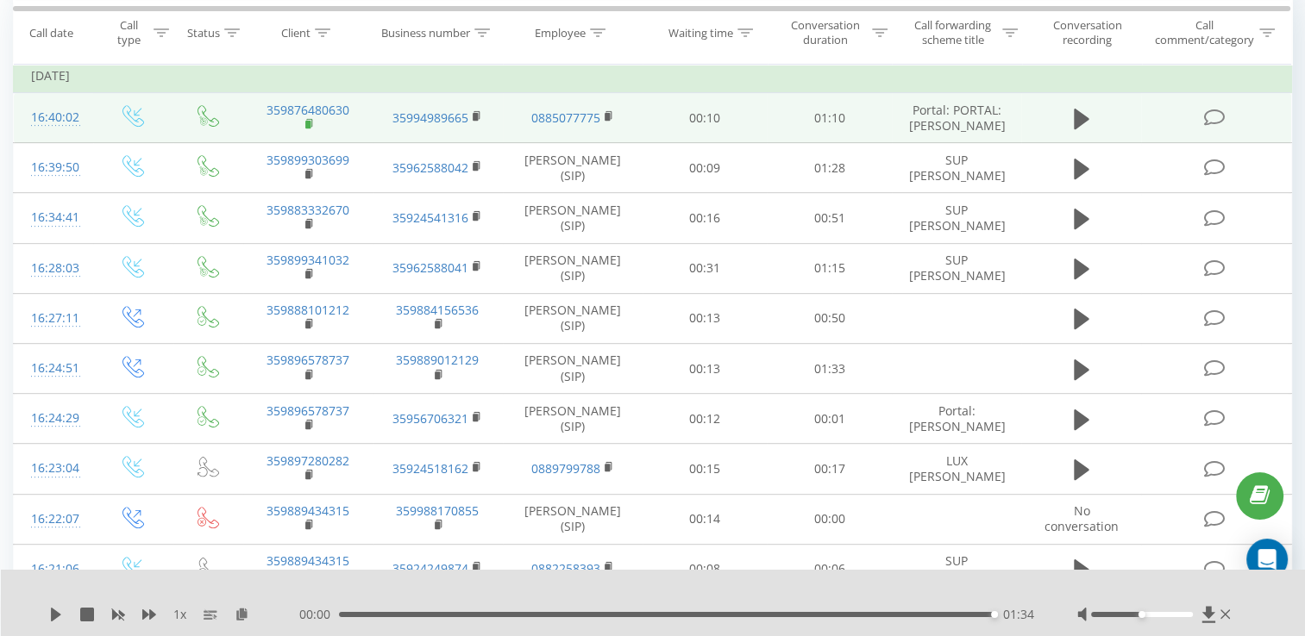
click at [309, 122] on rect at bounding box center [307, 125] width 5 height 8
click at [1082, 116] on icon at bounding box center [1082, 118] width 16 height 21
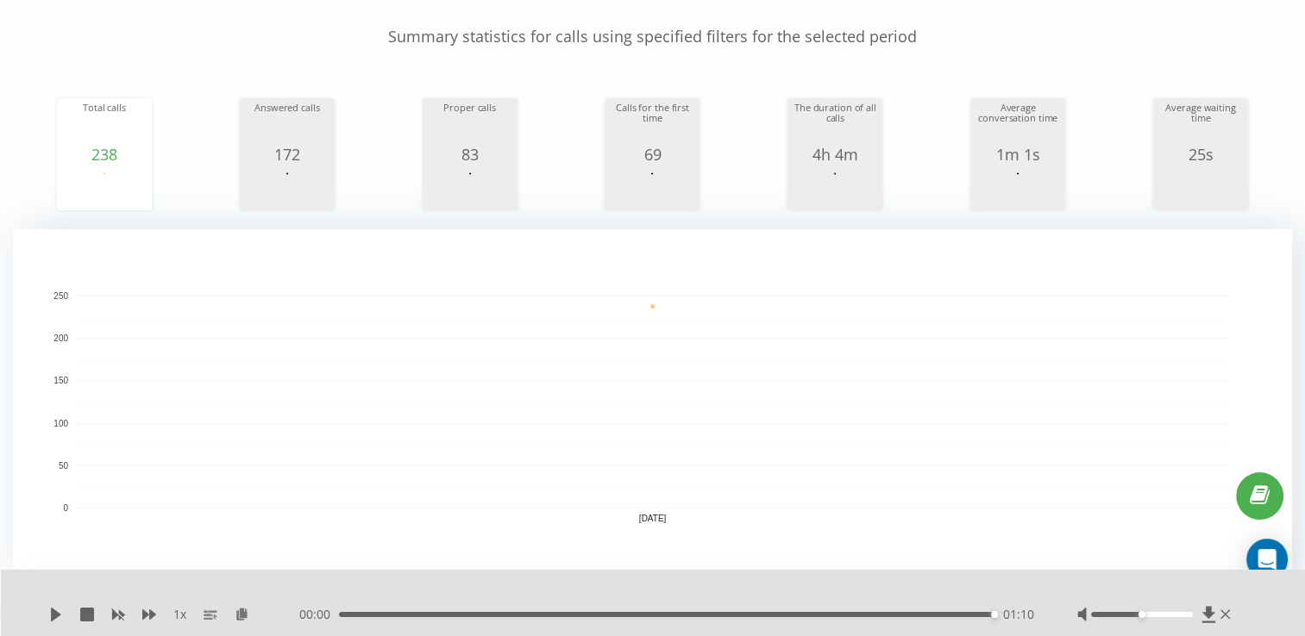
scroll to position [0, 0]
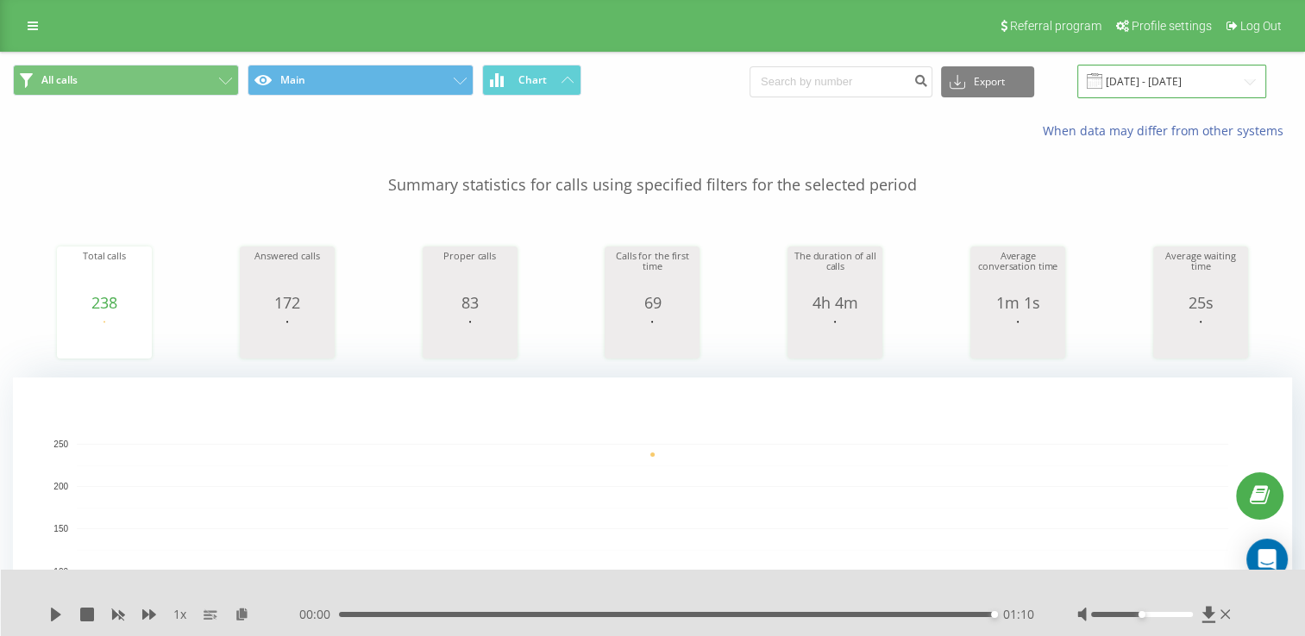
click at [1172, 86] on input "[DATE] - [DATE]" at bounding box center [1171, 82] width 189 height 34
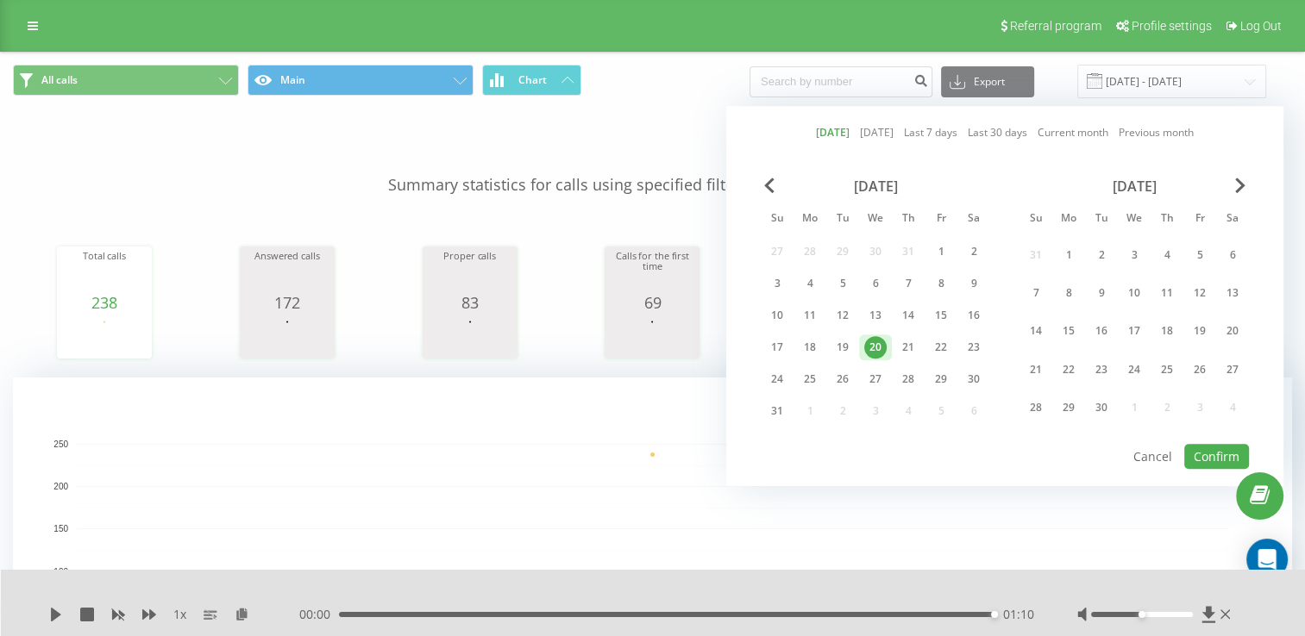
click at [864, 350] on div "20" at bounding box center [875, 347] width 22 height 22
click at [1207, 447] on button "Confirm" at bounding box center [1216, 456] width 65 height 25
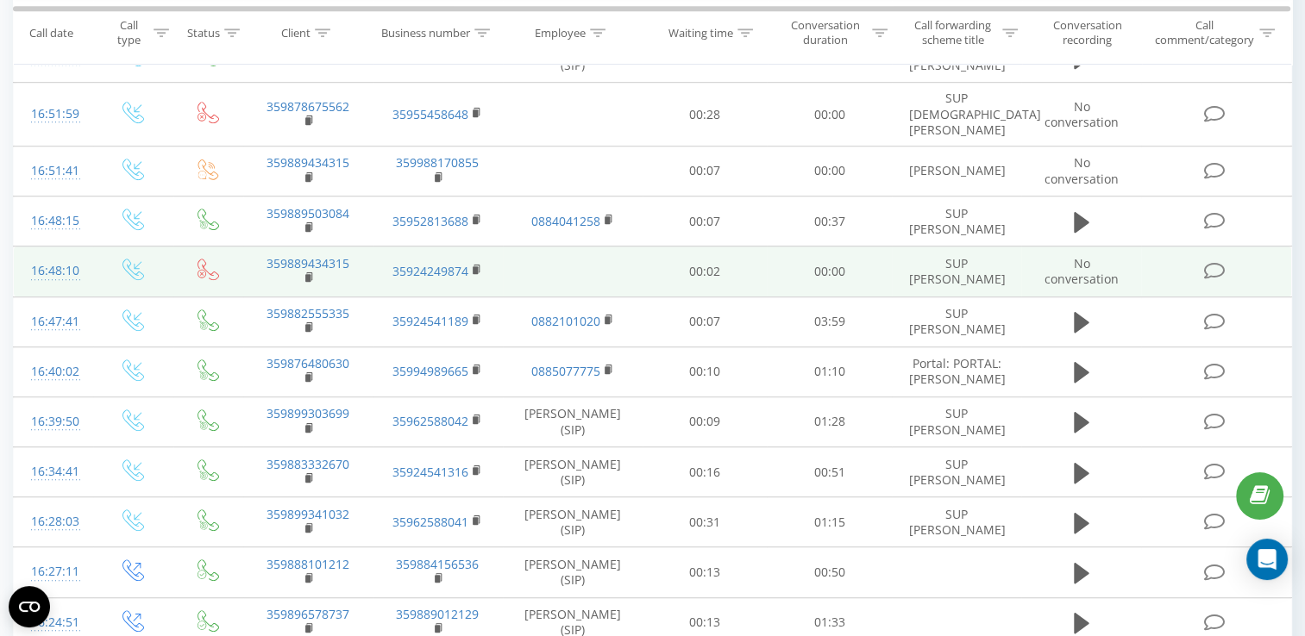
scroll to position [1121, 0]
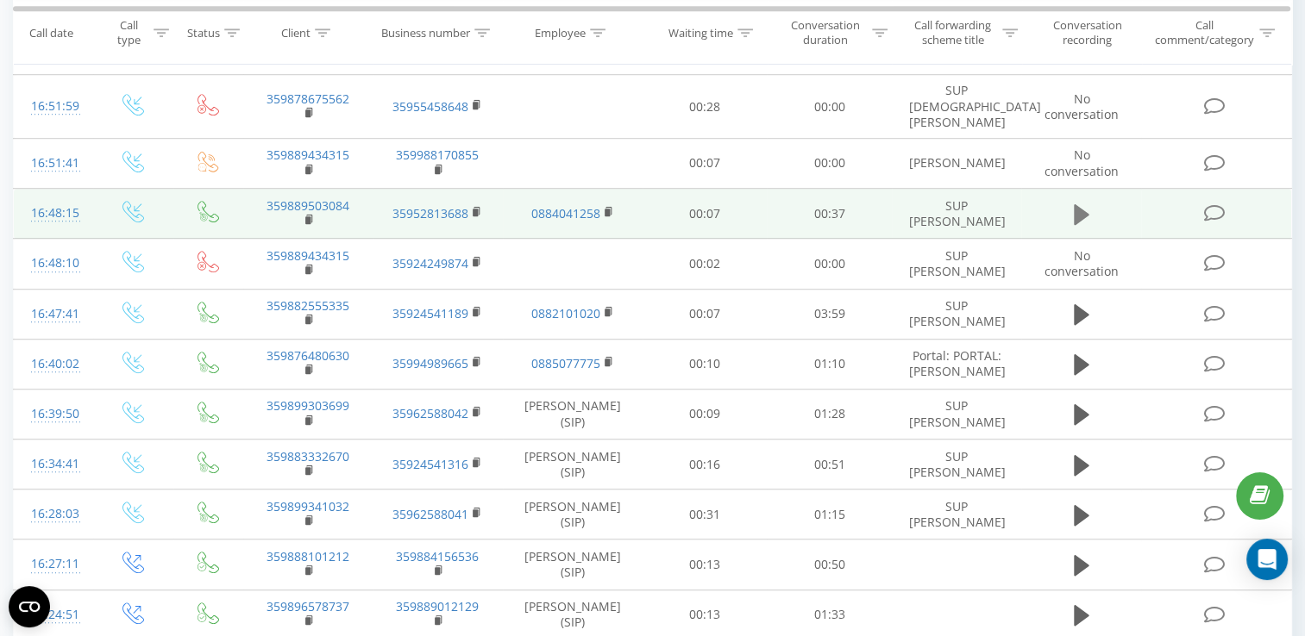
click at [1079, 204] on icon at bounding box center [1082, 214] width 16 height 21
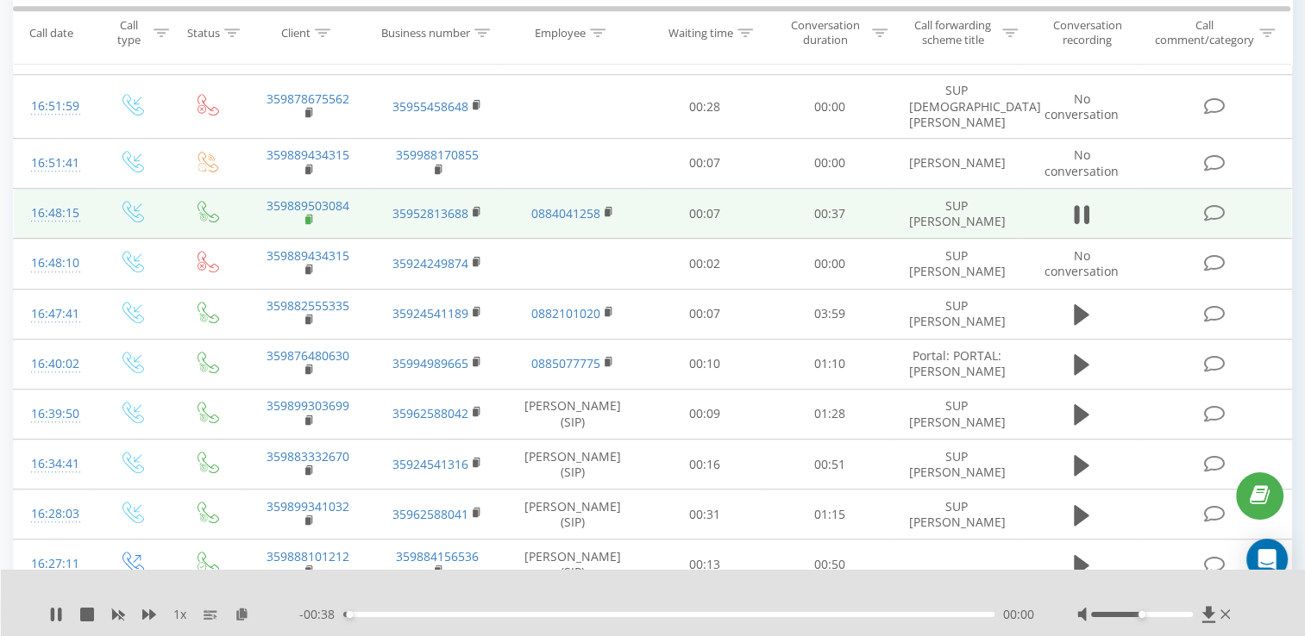
click at [308, 216] on rect at bounding box center [307, 220] width 5 height 8
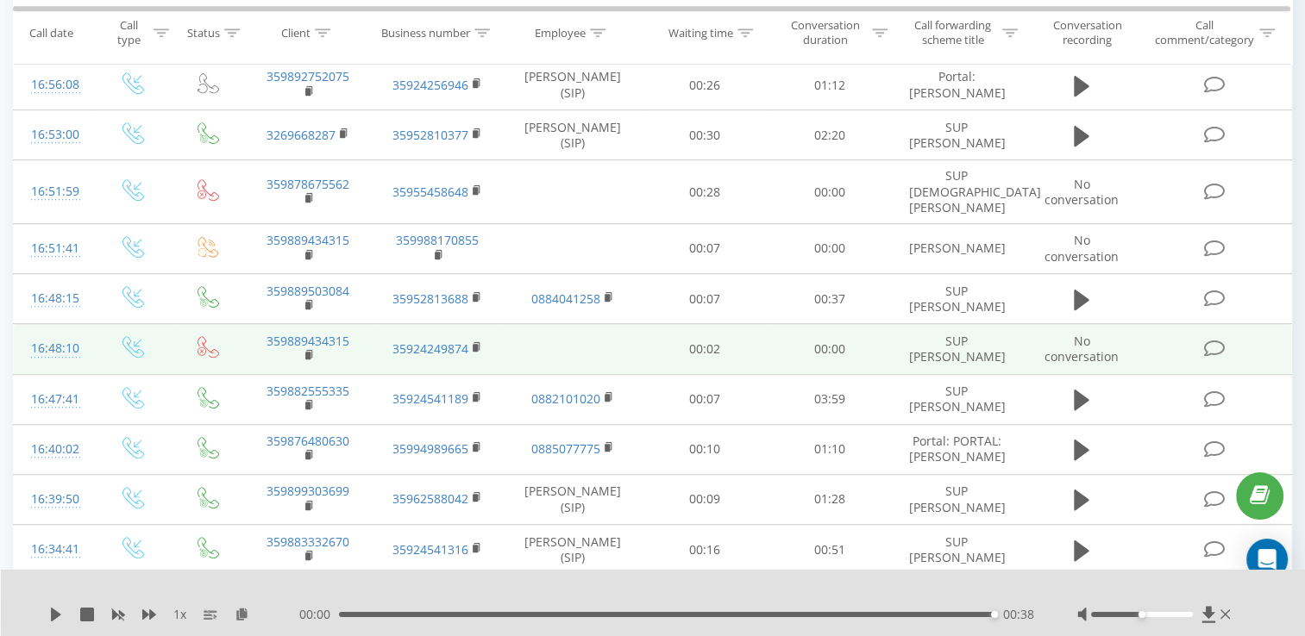
scroll to position [1035, 0]
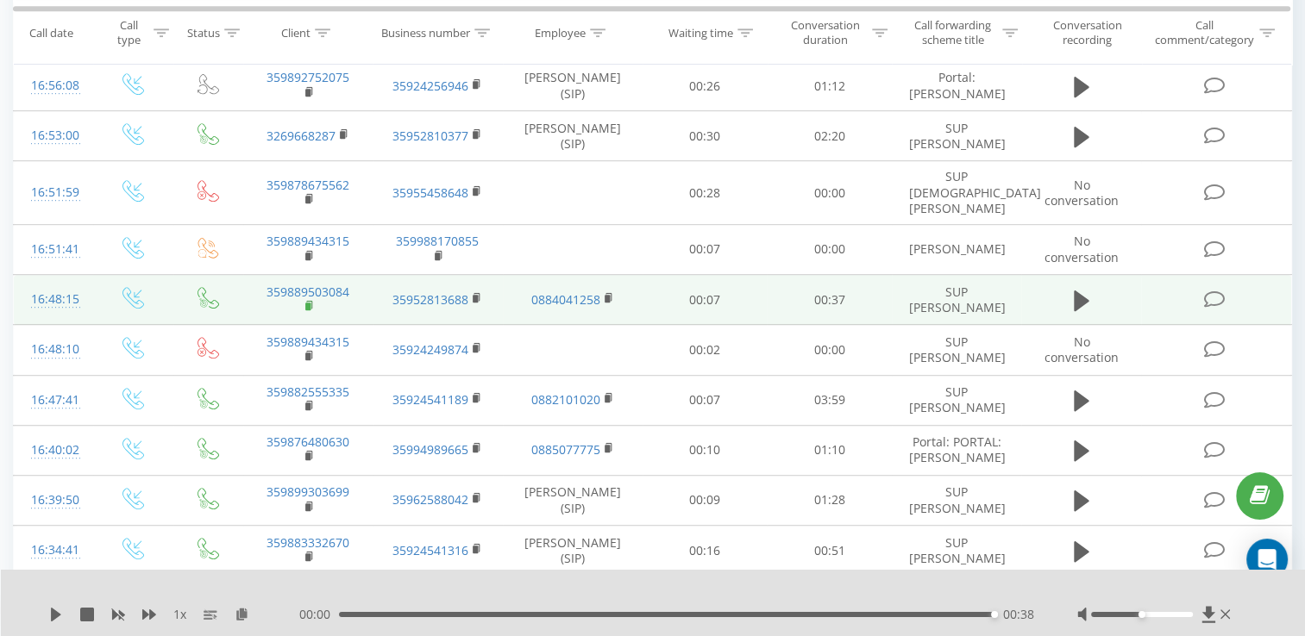
click at [307, 303] on rect at bounding box center [307, 307] width 5 height 8
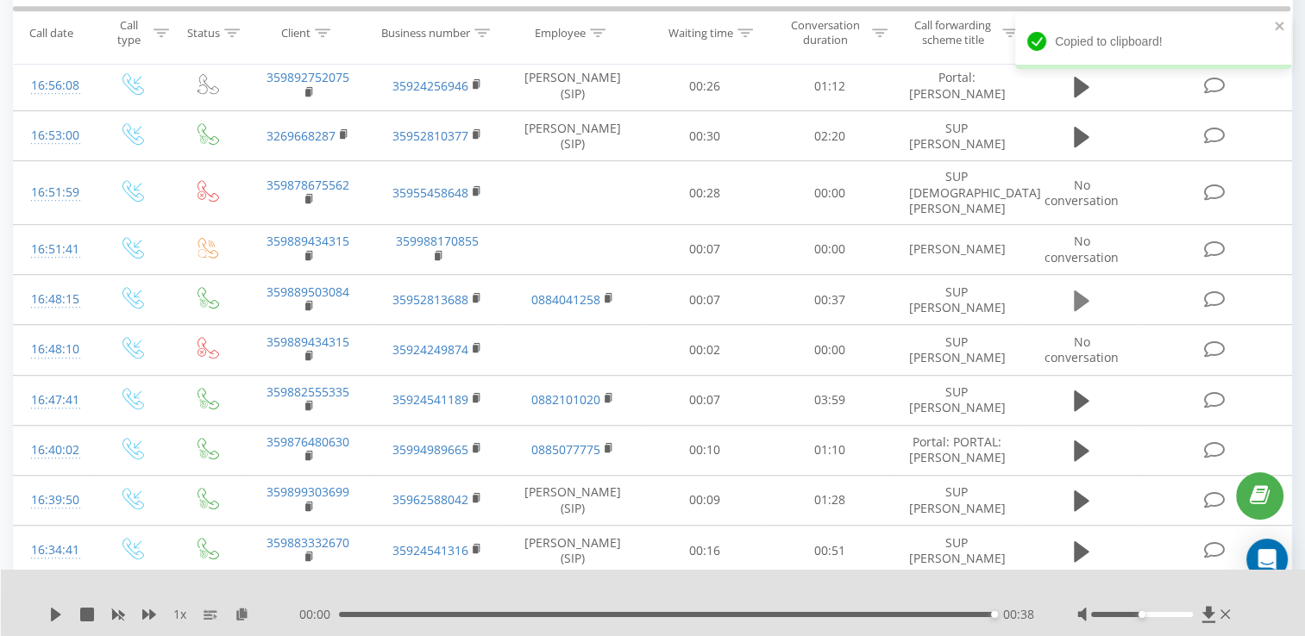
click at [1078, 291] on icon at bounding box center [1082, 301] width 16 height 21
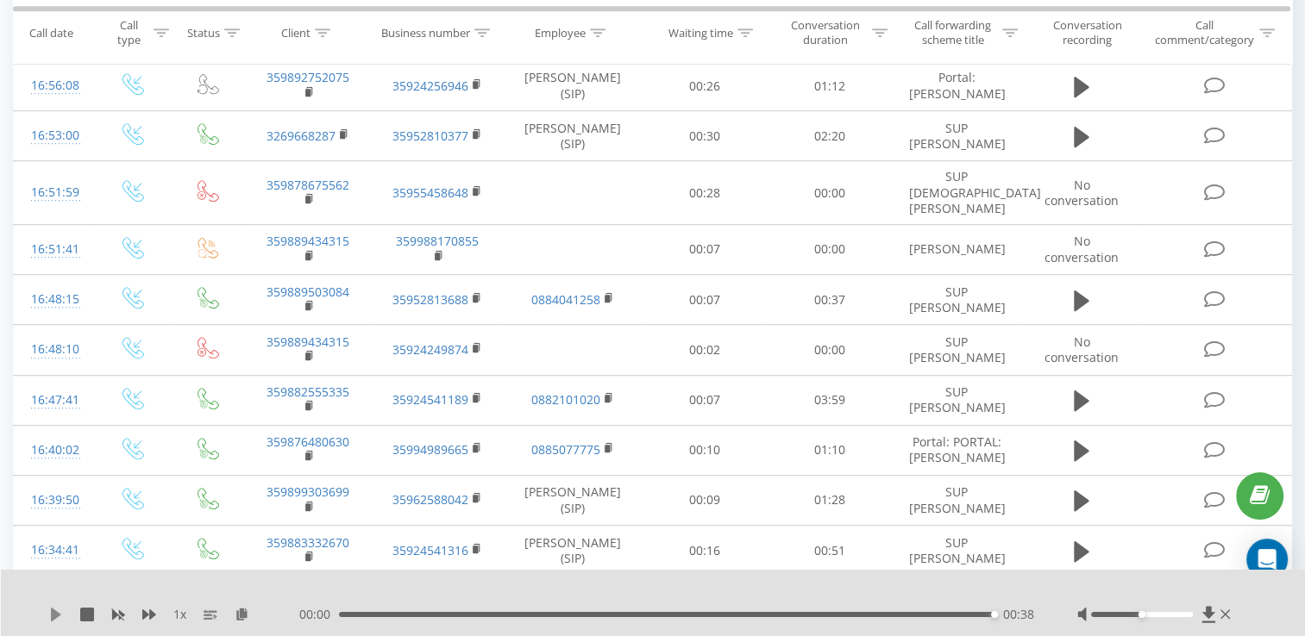
click at [55, 615] on icon at bounding box center [56, 615] width 10 height 14
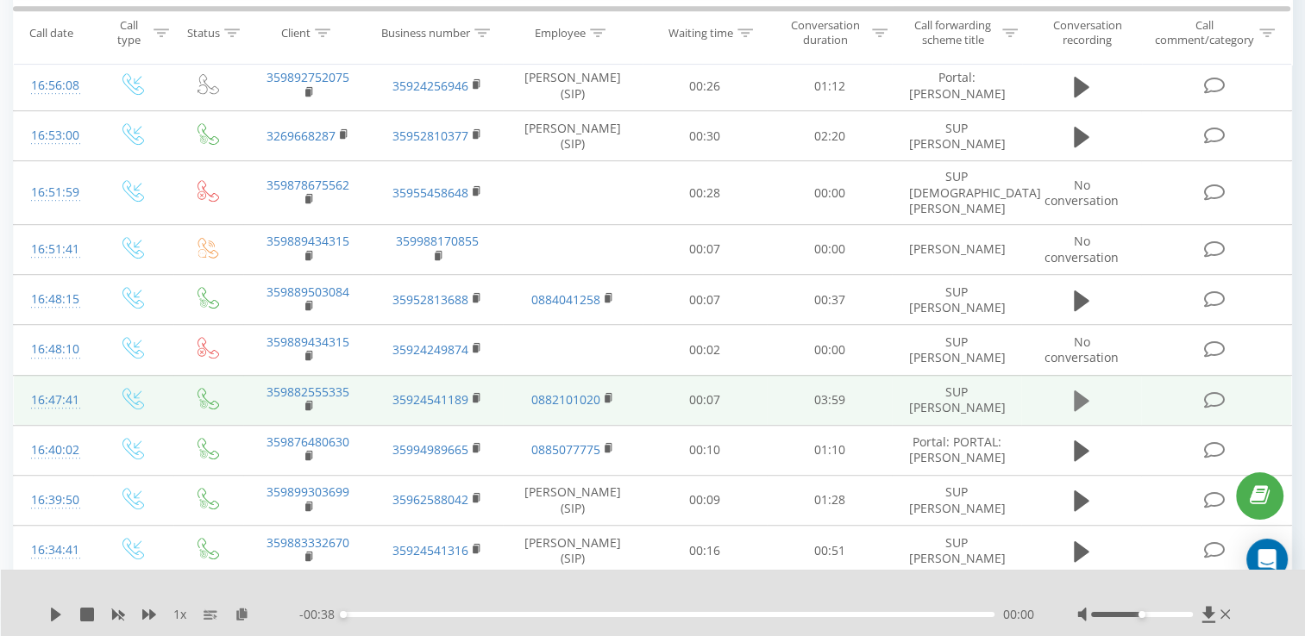
click at [1069, 388] on button at bounding box center [1082, 401] width 26 height 26
click at [53, 612] on icon at bounding box center [52, 615] width 3 height 14
click at [1083, 291] on icon at bounding box center [1082, 301] width 16 height 21
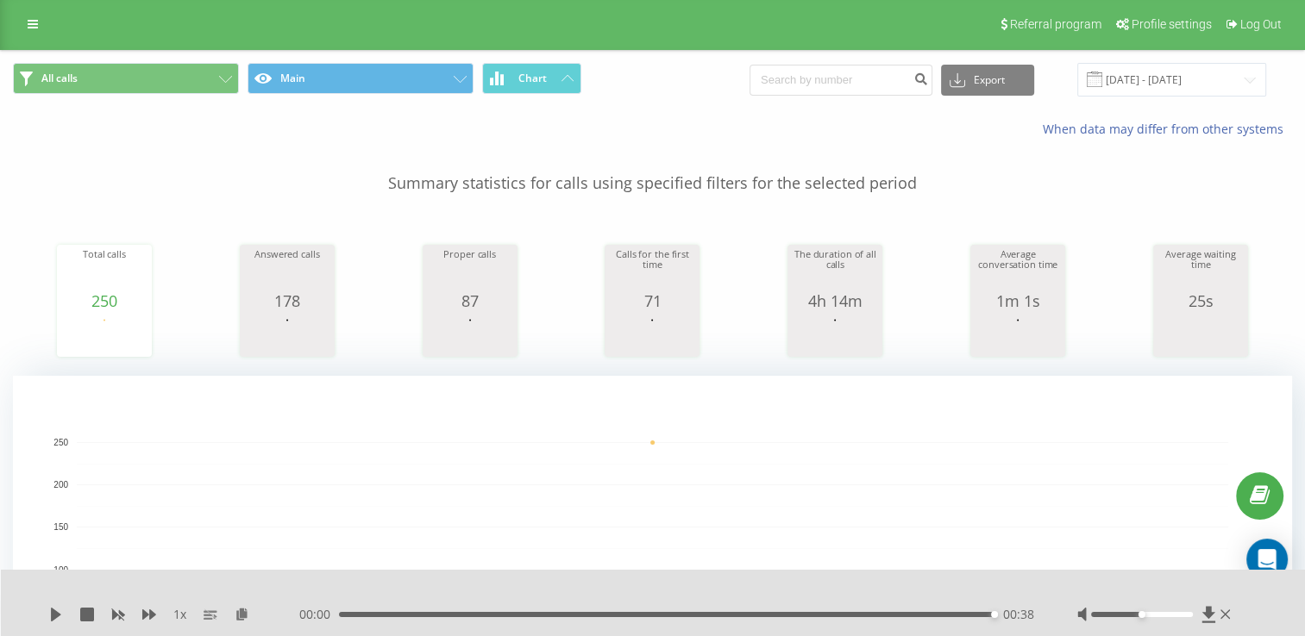
scroll to position [0, 0]
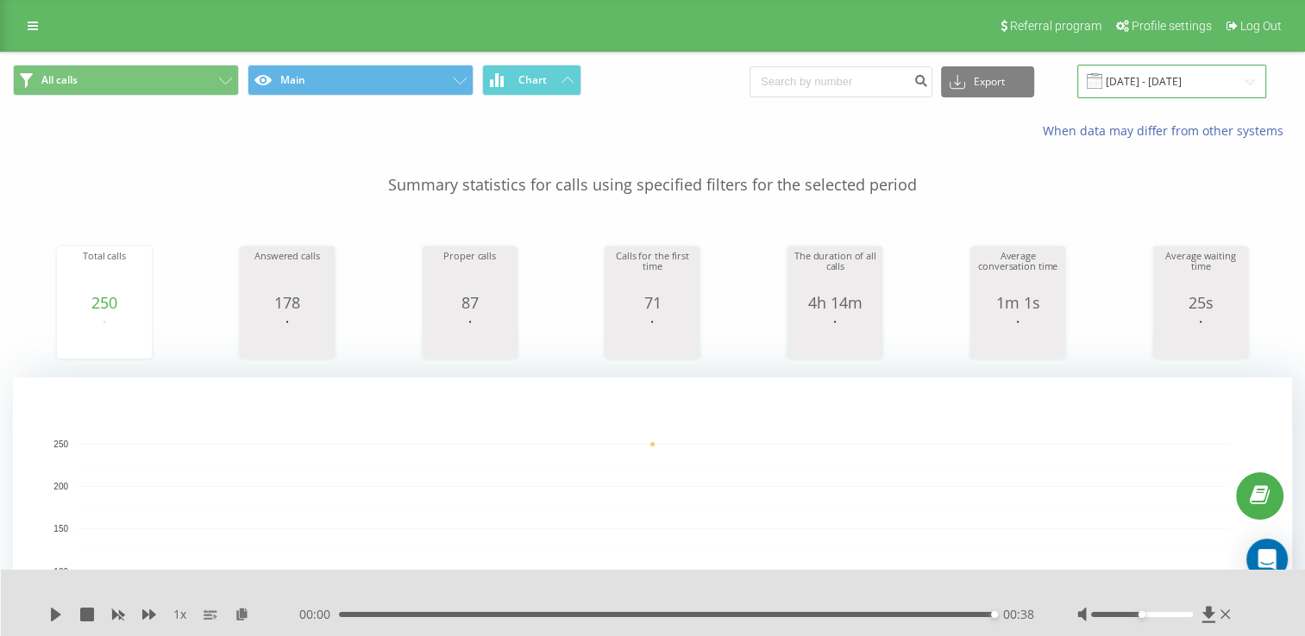
click at [1165, 78] on input "[DATE] - [DATE]" at bounding box center [1171, 82] width 189 height 34
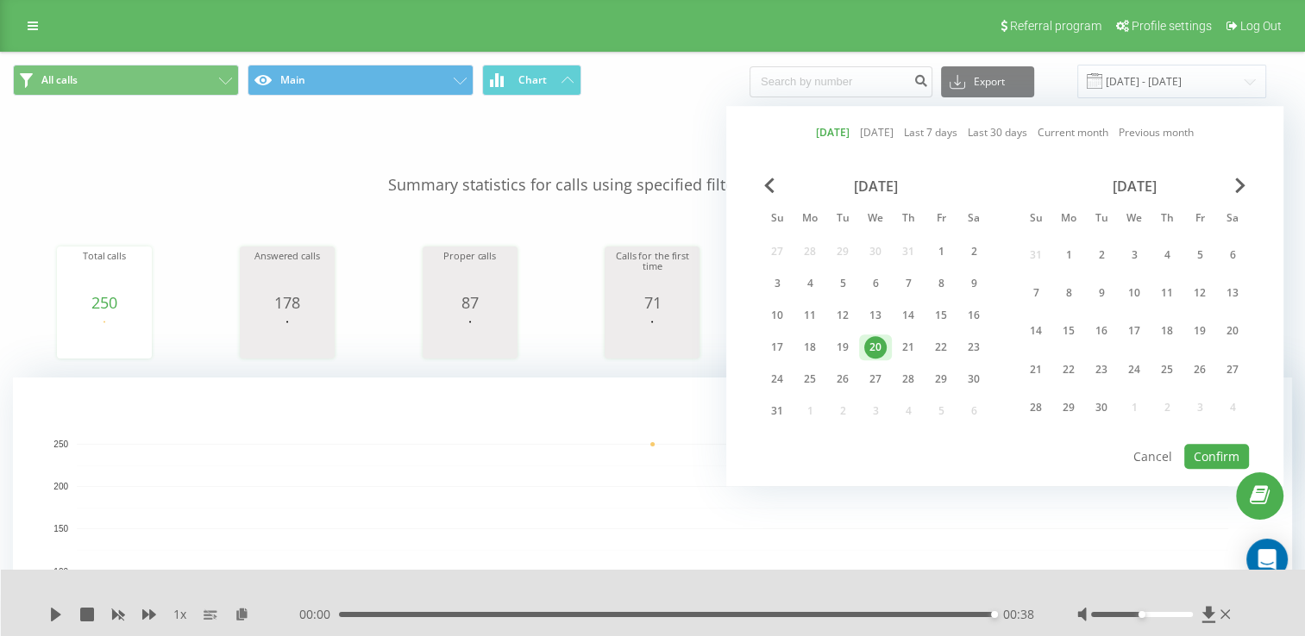
click at [864, 342] on div "20" at bounding box center [875, 347] width 22 height 22
click at [1204, 451] on button "Confirm" at bounding box center [1216, 456] width 65 height 25
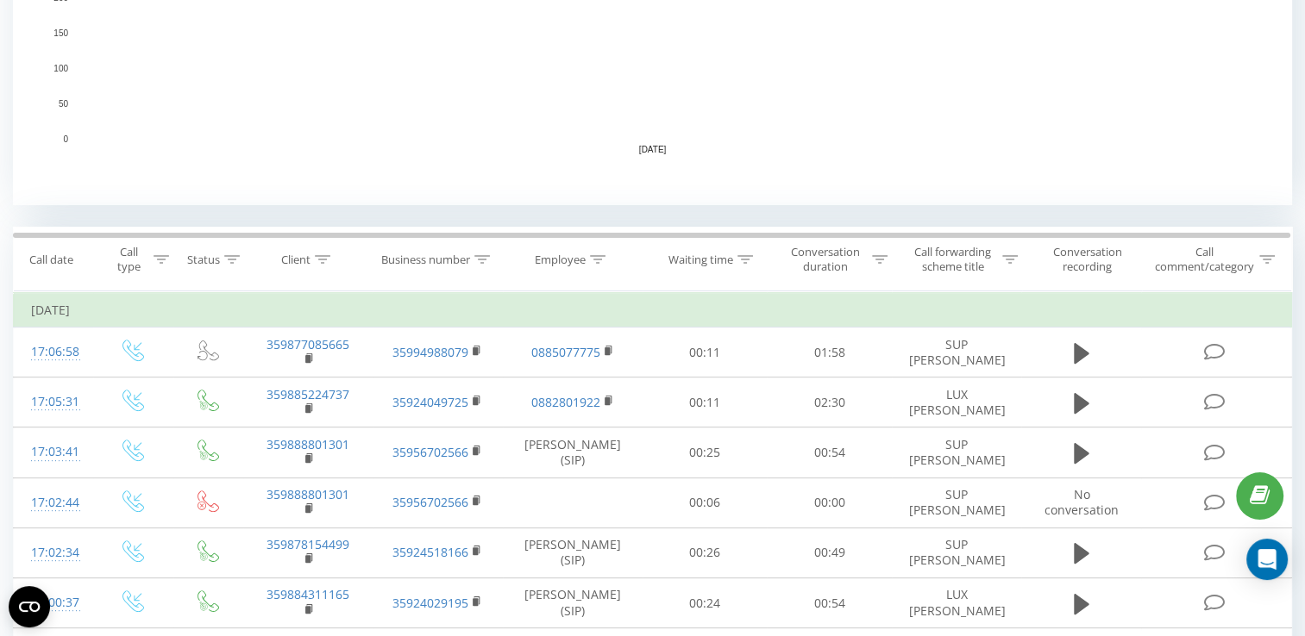
scroll to position [690, 0]
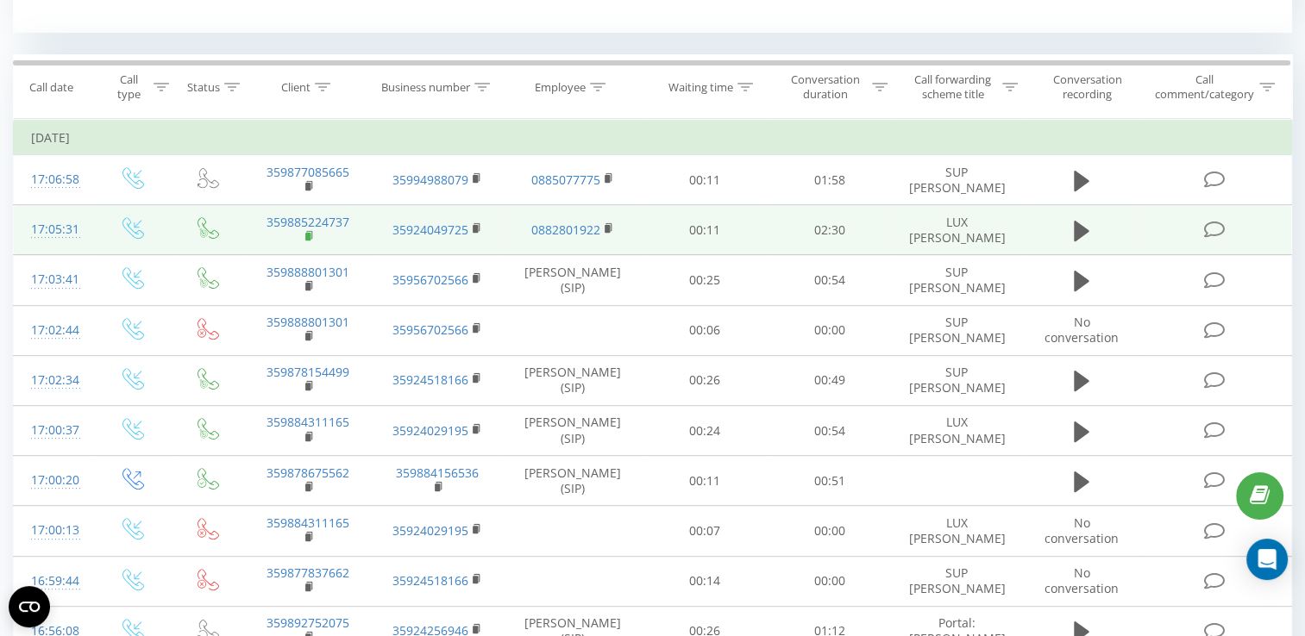
click at [309, 237] on rect at bounding box center [307, 237] width 5 height 8
click at [1079, 231] on icon at bounding box center [1082, 231] width 16 height 21
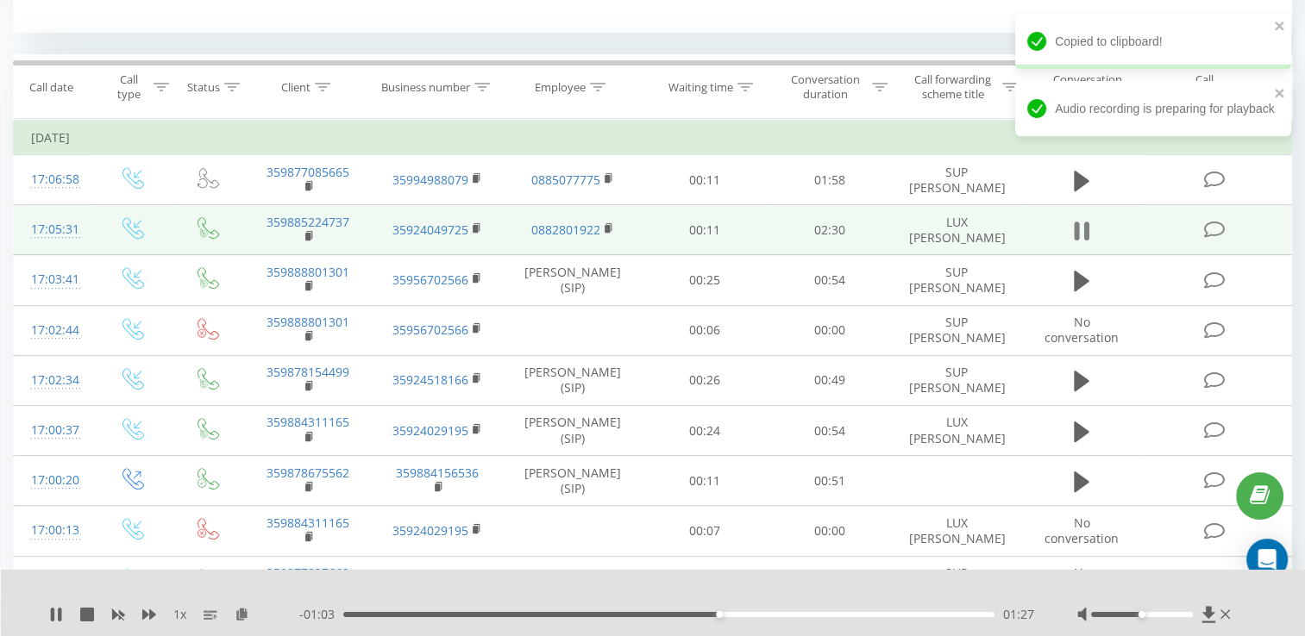
click at [1084, 231] on icon at bounding box center [1086, 231] width 5 height 19
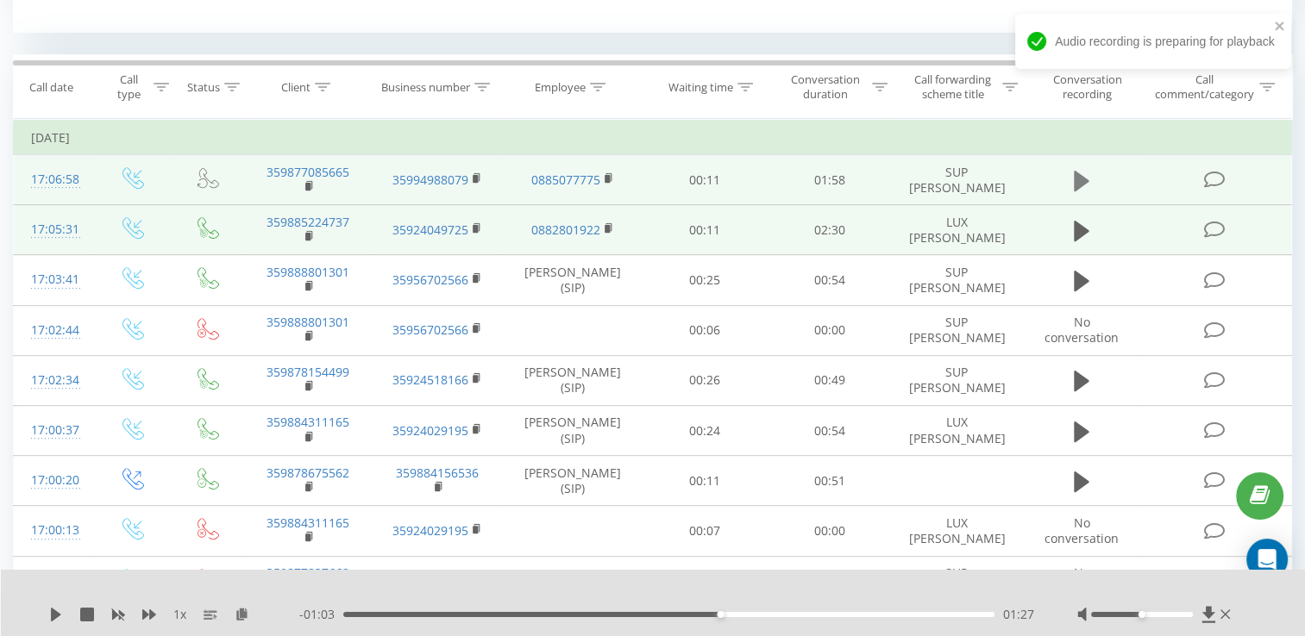
click at [1075, 175] on icon at bounding box center [1082, 180] width 16 height 21
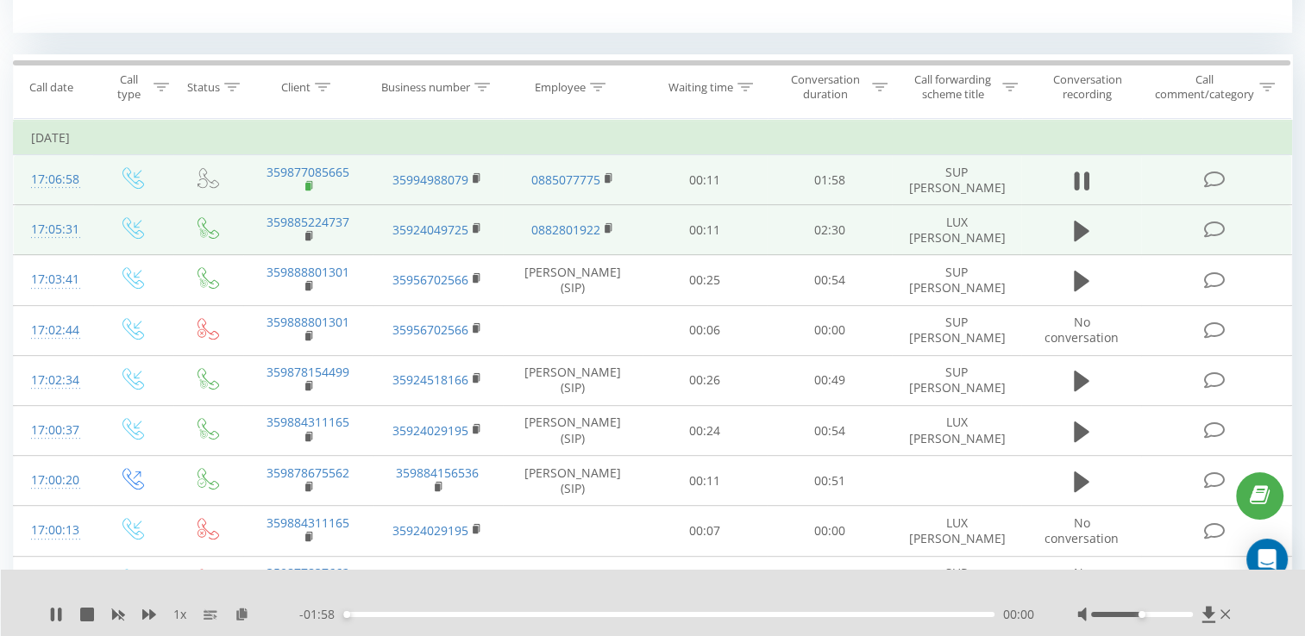
click at [305, 187] on icon at bounding box center [309, 186] width 9 height 12
